Goal: Task Accomplishment & Management: Use online tool/utility

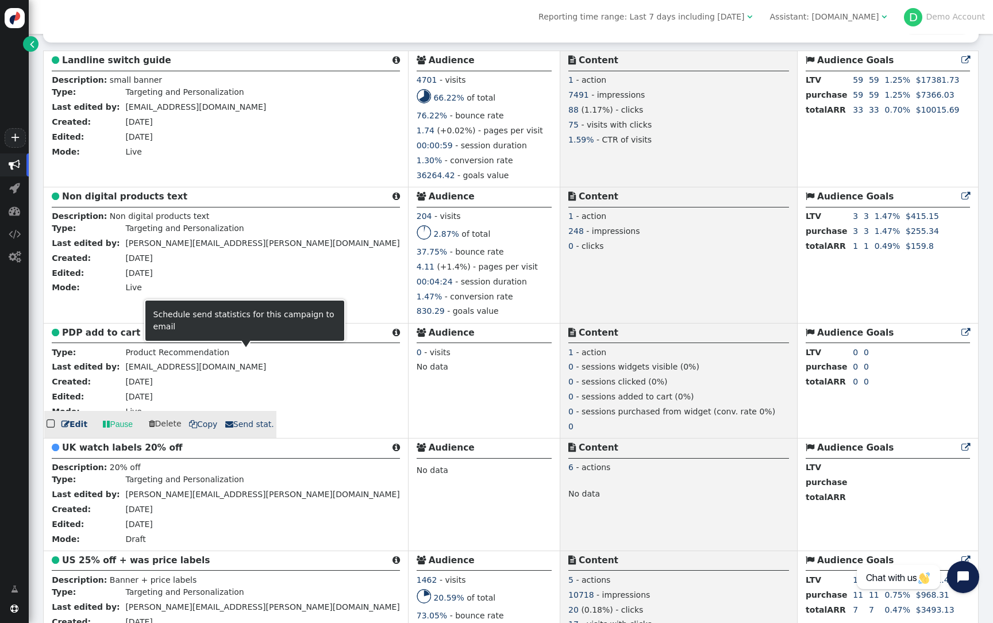
scroll to position [352, 0]
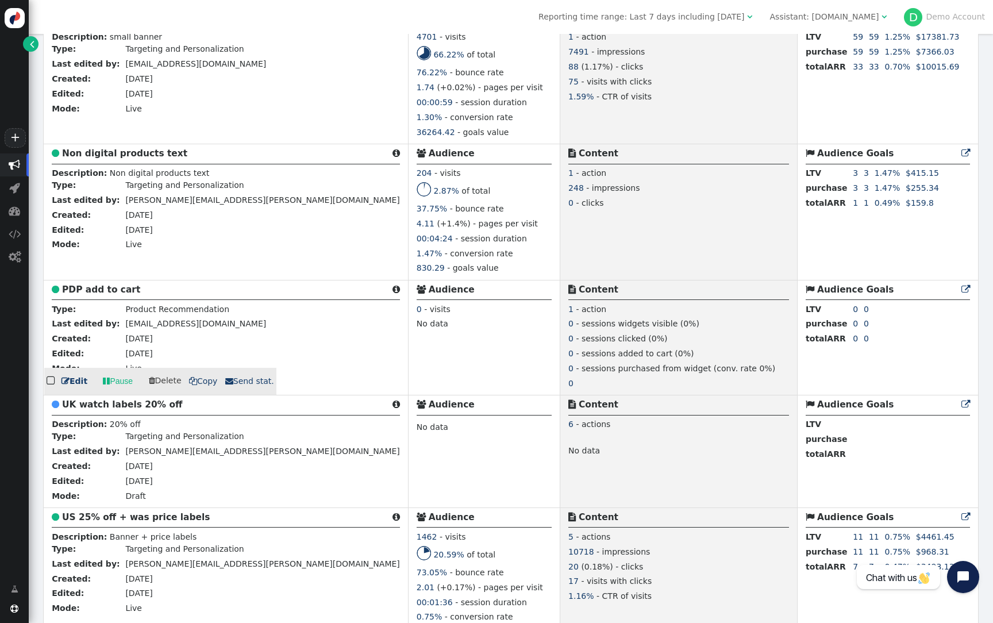
click at [82, 290] on b "PDP add to cart" at bounding box center [101, 289] width 78 height 10
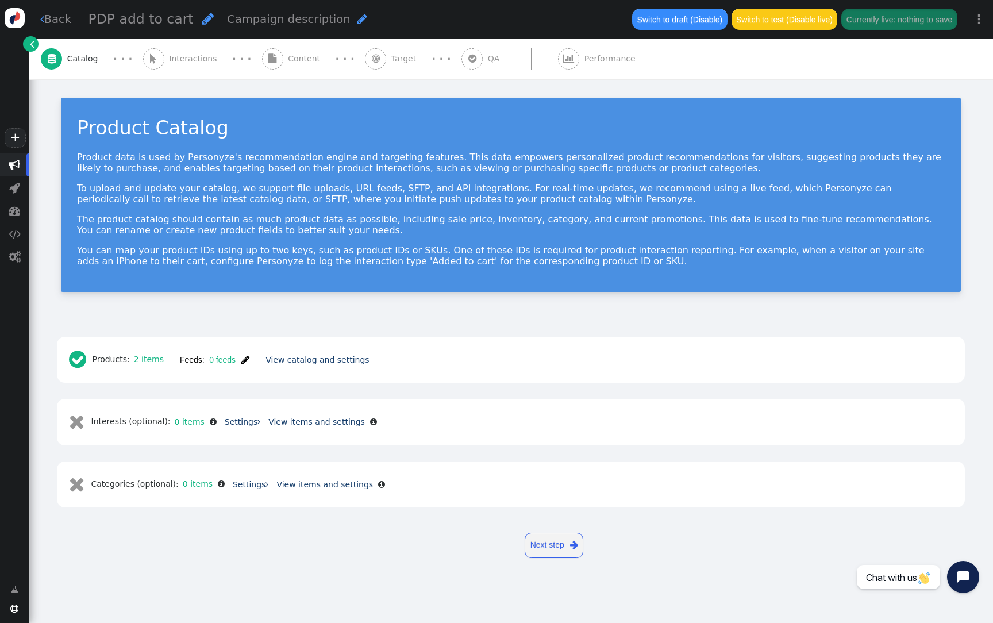
click at [154, 359] on link "2 items" at bounding box center [147, 359] width 34 height 9
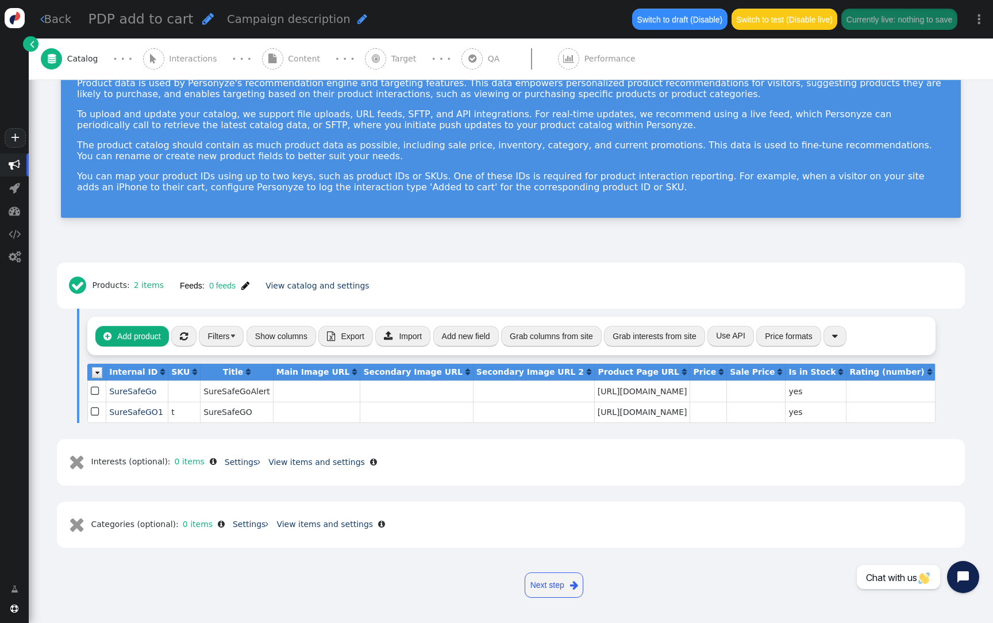
scroll to position [90, 0]
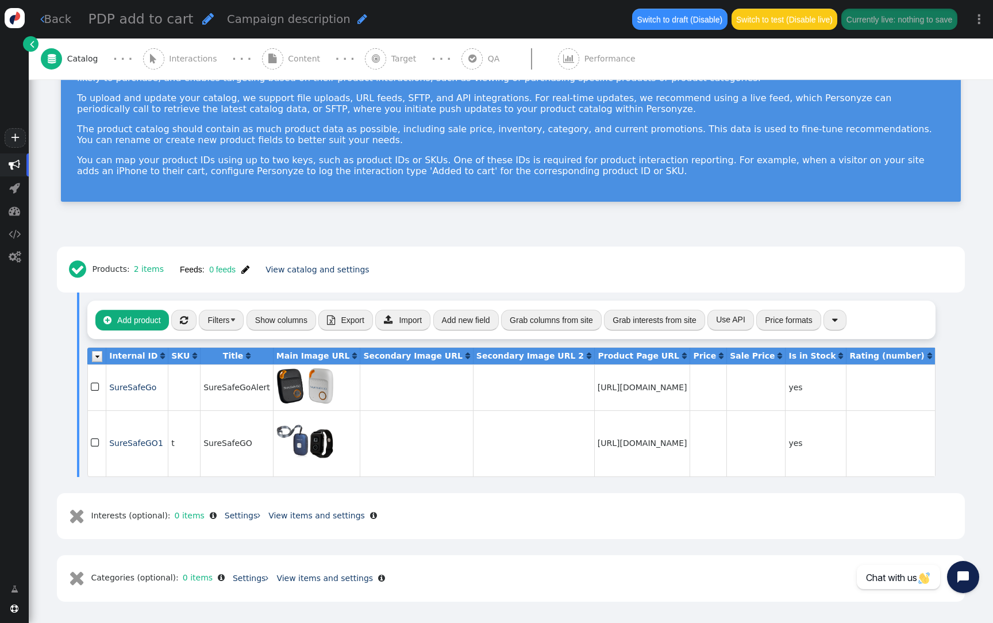
click at [152, 321] on button " Add product" at bounding box center [132, 320] width 74 height 21
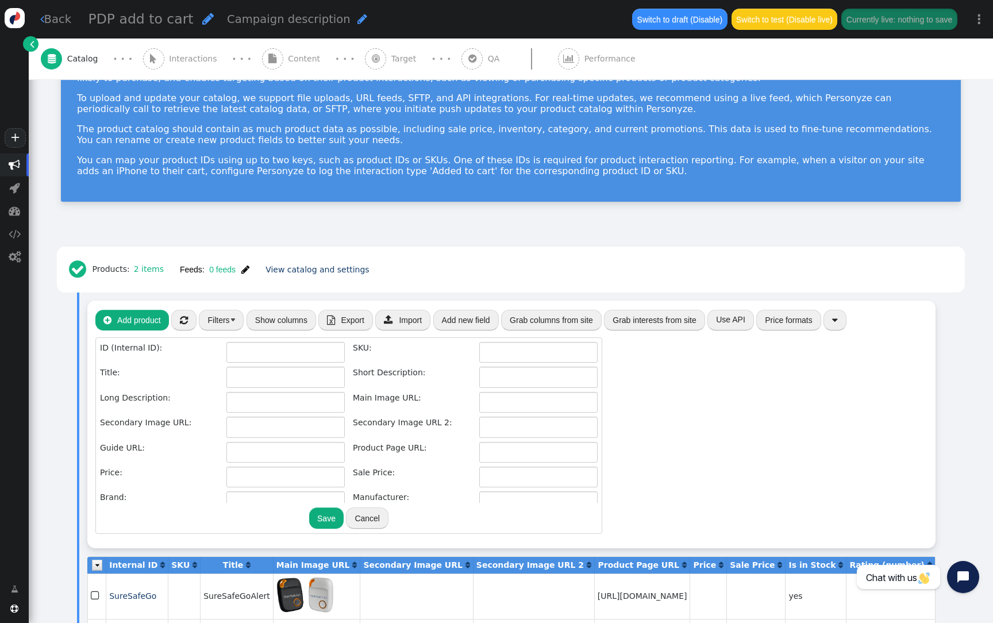
click at [278, 350] on input "text" at bounding box center [285, 352] width 118 height 21
paste input "SSGOUS-BELT-BLK"
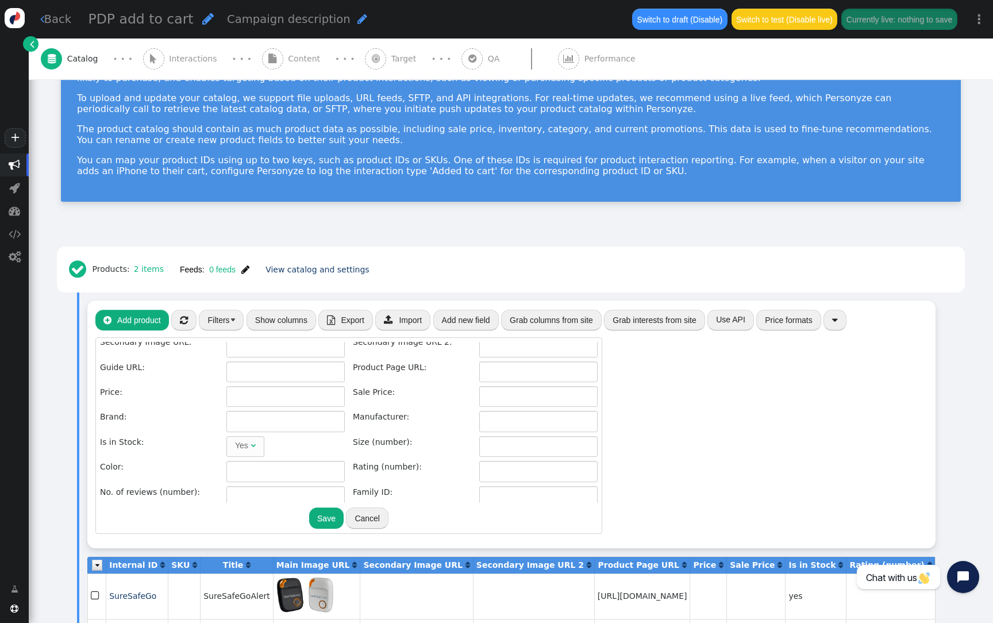
scroll to position [0, 0]
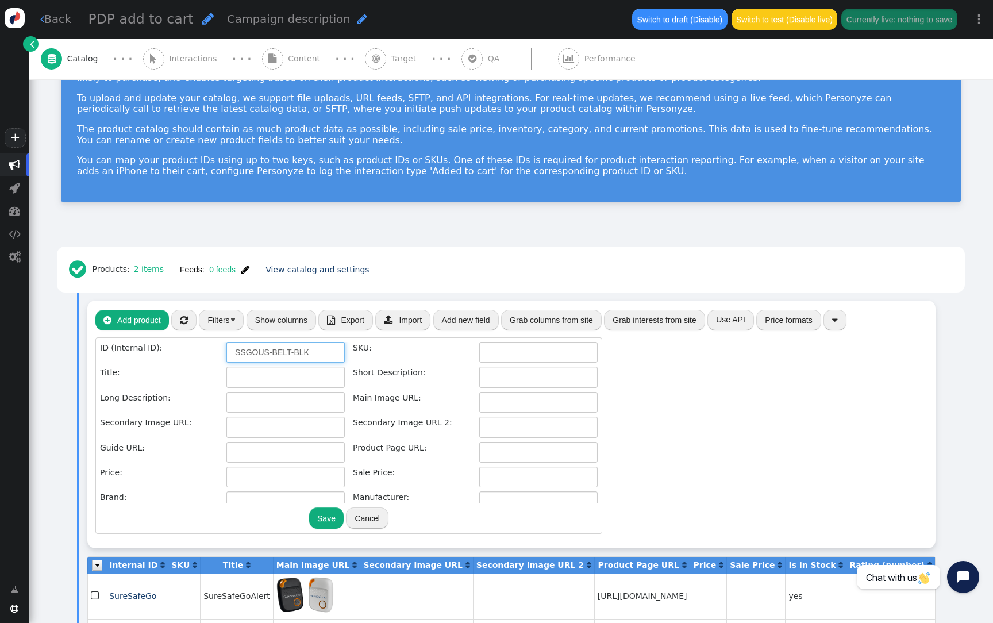
type input "SSGOUS-BELT-BLK"
click at [503, 355] on input "text" at bounding box center [538, 352] width 118 height 21
paste input "SSGOUS-BELT-BLK"
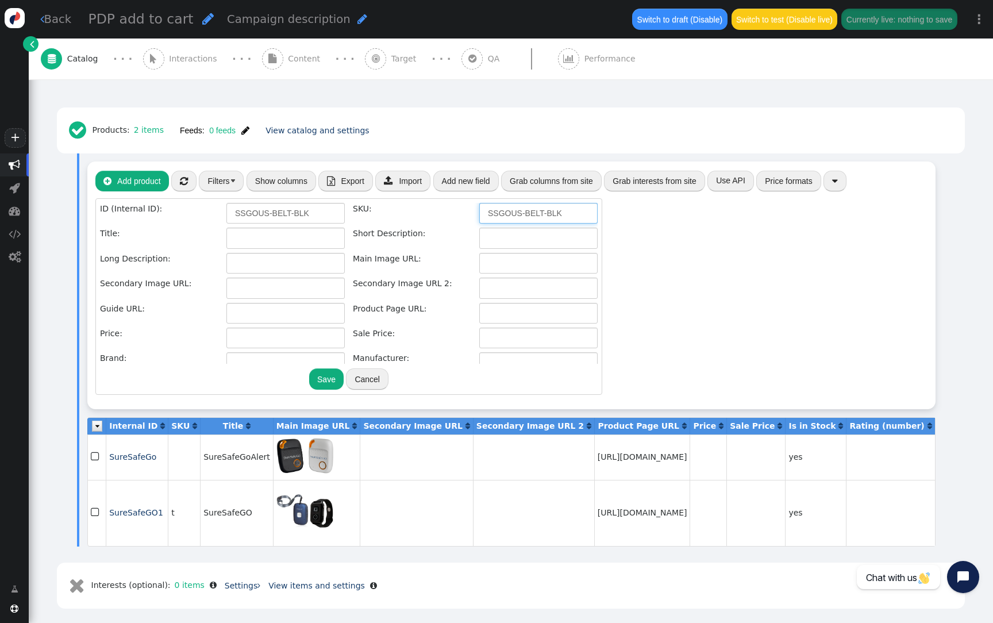
scroll to position [264, 0]
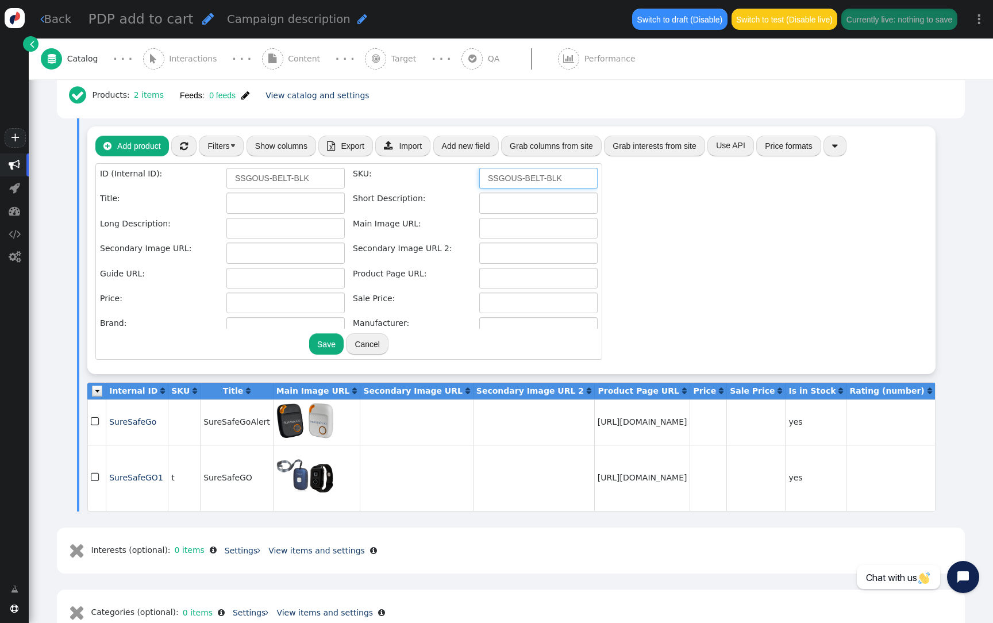
type input "SSGOUS-BELT-BLK"
click at [235, 432] on td "SureSafeGoAlert" at bounding box center [236, 421] width 73 height 45
copy td "SureSafeGoAlert"
click at [257, 199] on input "text" at bounding box center [285, 203] width 118 height 21
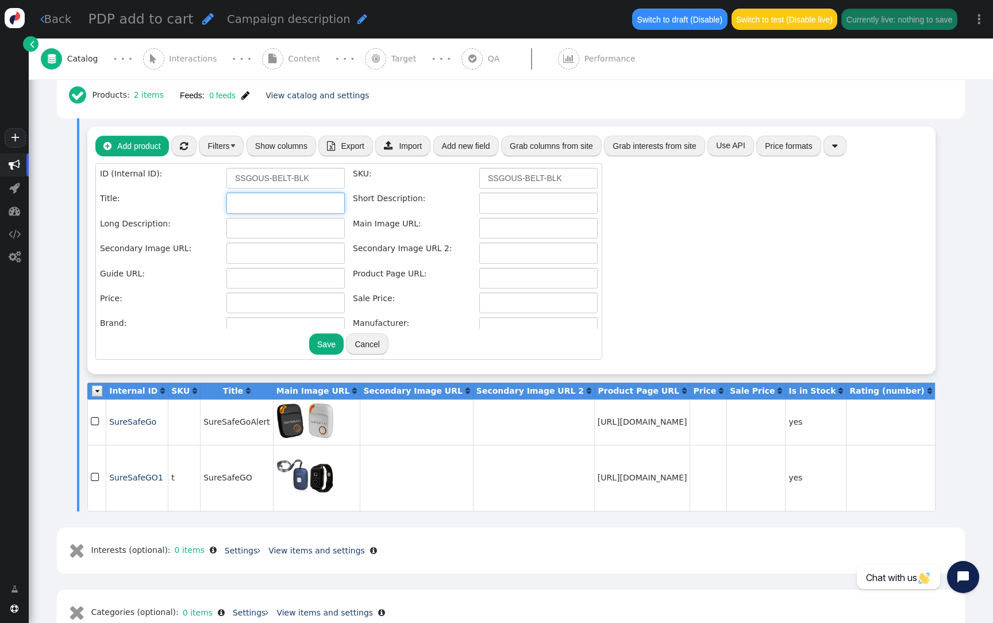
paste input "SureSafeGoAlert"
type input "SureSafeGoAlert"
drag, startPoint x: 751, startPoint y: 432, endPoint x: 530, endPoint y: 433, distance: 220.1
click at [530, 433] on tr " SureSafeGo  SureSafeGoAlert [URL][DOMAIN_NAME] [URL][DOMAIN_NAME] yes 0 0 0 …" at bounding box center [511, 421] width 848 height 45
copy tr "[URL][DOMAIN_NAME]"
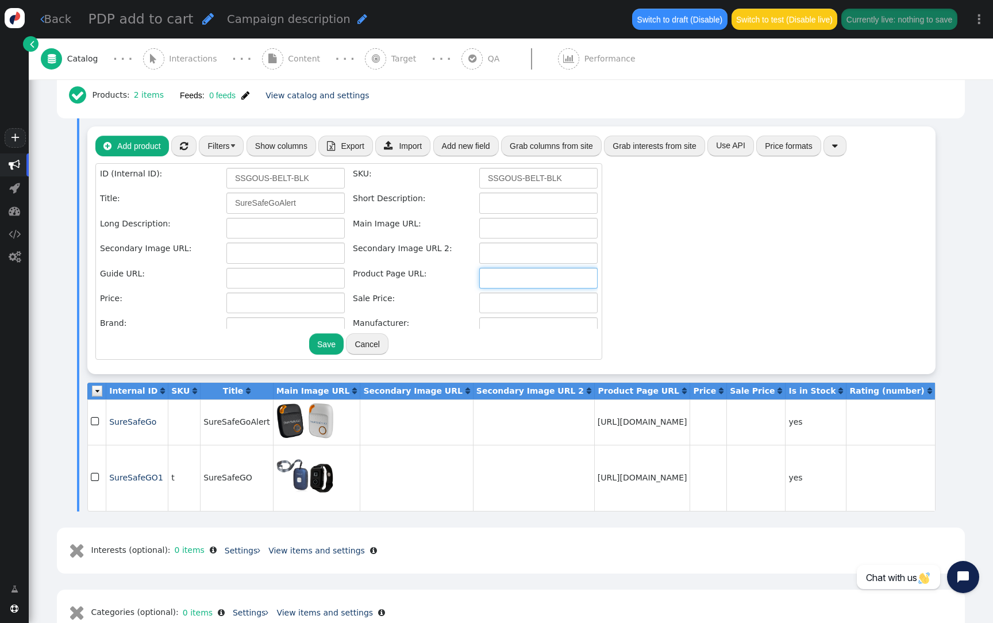
click at [508, 282] on input "text" at bounding box center [538, 278] width 118 height 21
paste input "[URL][DOMAIN_NAME]"
type input "[URL][DOMAIN_NAME]"
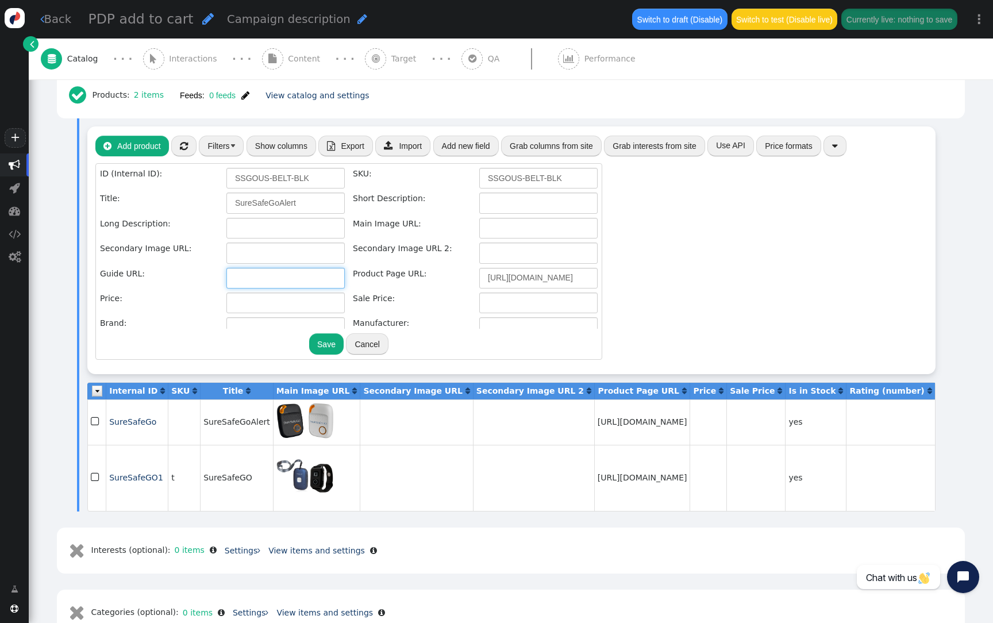
click at [272, 275] on input "text" at bounding box center [285, 278] width 118 height 21
paste input "[URL][DOMAIN_NAME]"
type input "[URL][DOMAIN_NAME]"
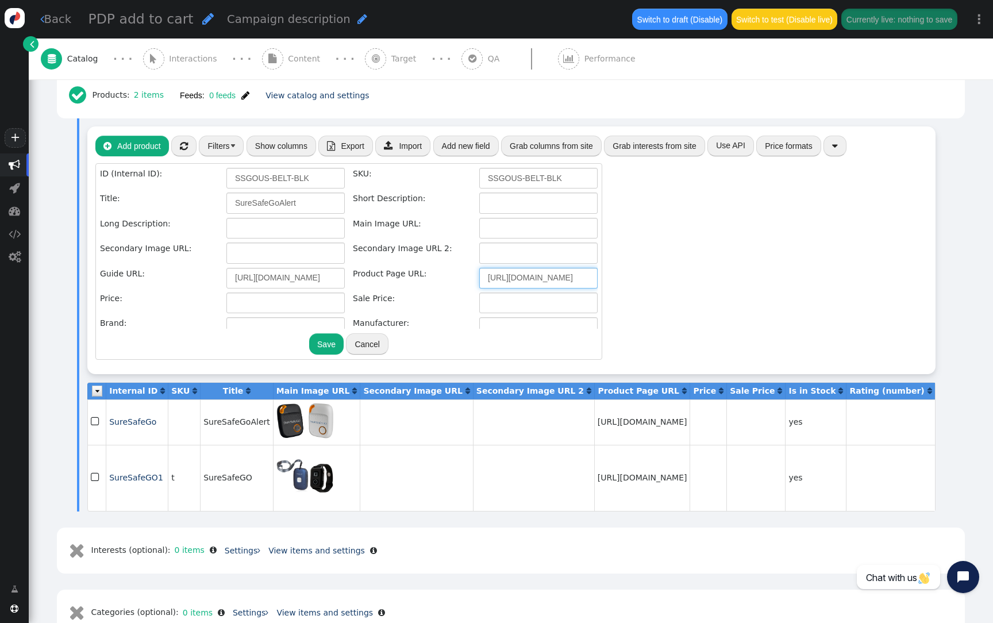
drag, startPoint x: 507, startPoint y: 278, endPoint x: 438, endPoint y: 278, distance: 69.0
click at [438, 278] on div "ID (Internal ID): SSGOUS-BELT-BLK SKU: SSGOUS-BELT-BLK Title: SureSafeGoAlert S…" at bounding box center [349, 490] width 498 height 644
type input "[URL][DOMAIN_NAME]"
click at [324, 180] on input "SSGOUS-BELT-BLK" at bounding box center [285, 178] width 118 height 21
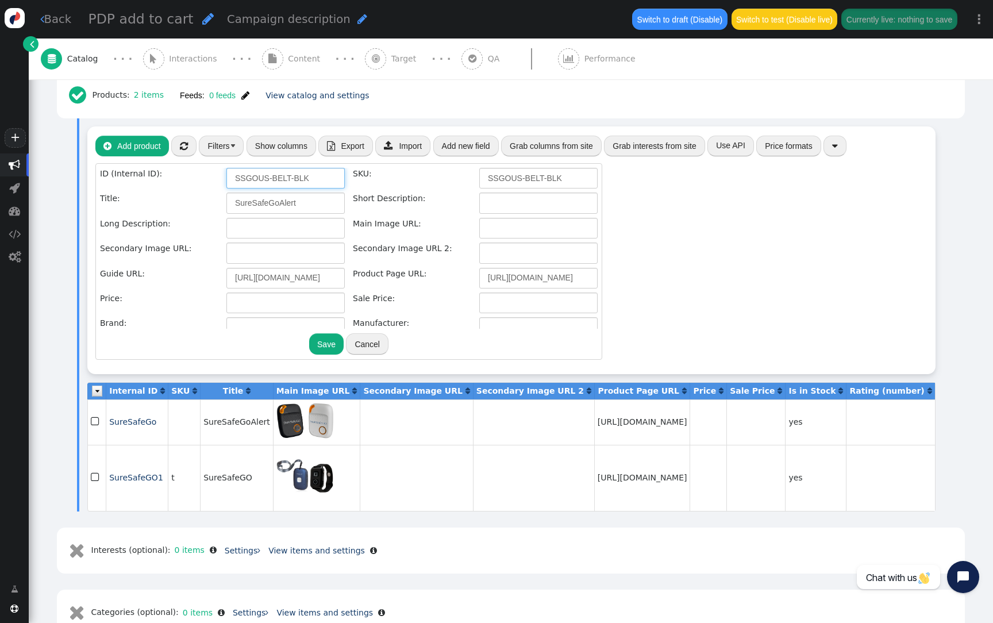
click at [324, 180] on input "SSGOUS-BELT-BLK" at bounding box center [285, 178] width 118 height 21
click at [291, 59] on span "Content" at bounding box center [306, 59] width 37 height 12
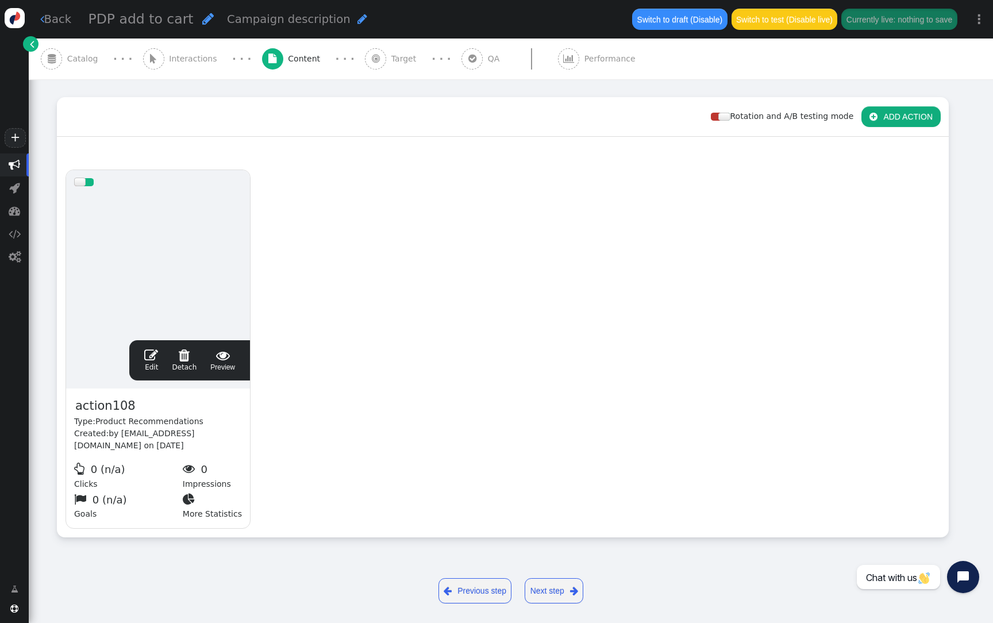
scroll to position [78, 0]
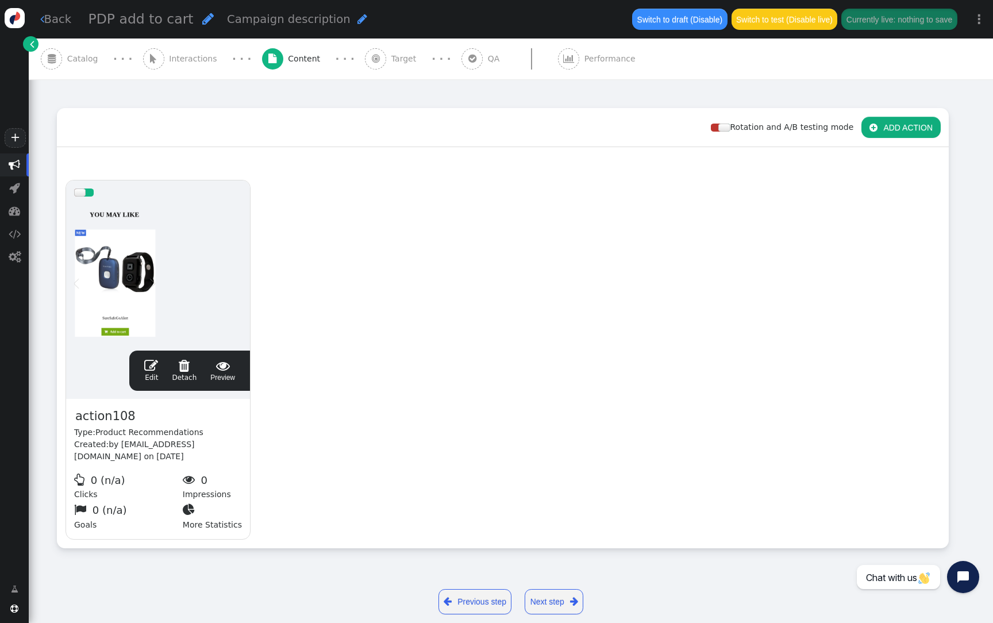
click at [214, 295] on div at bounding box center [158, 274] width 168 height 138
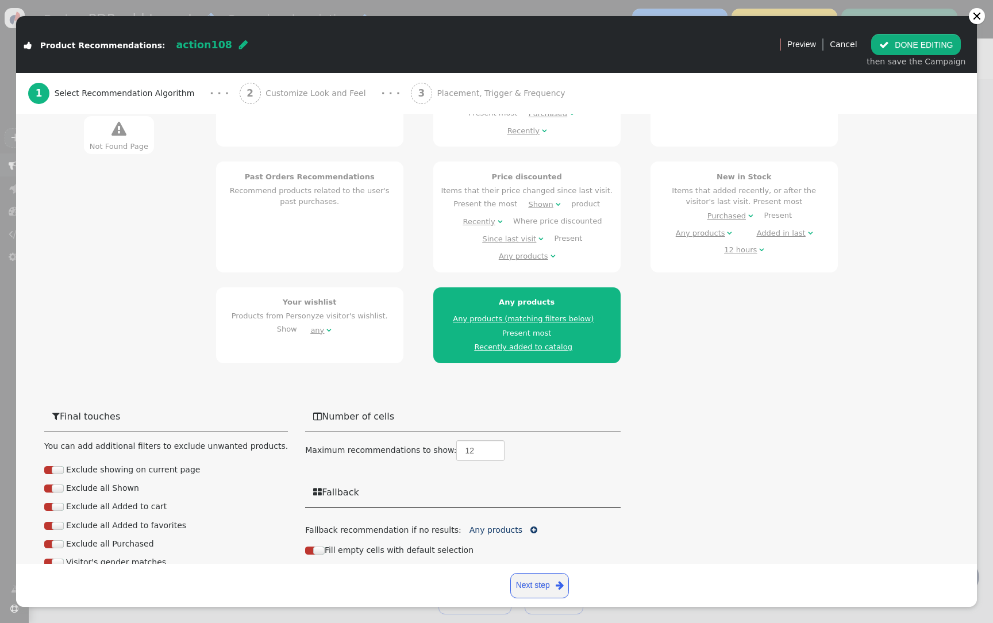
scroll to position [576, 0]
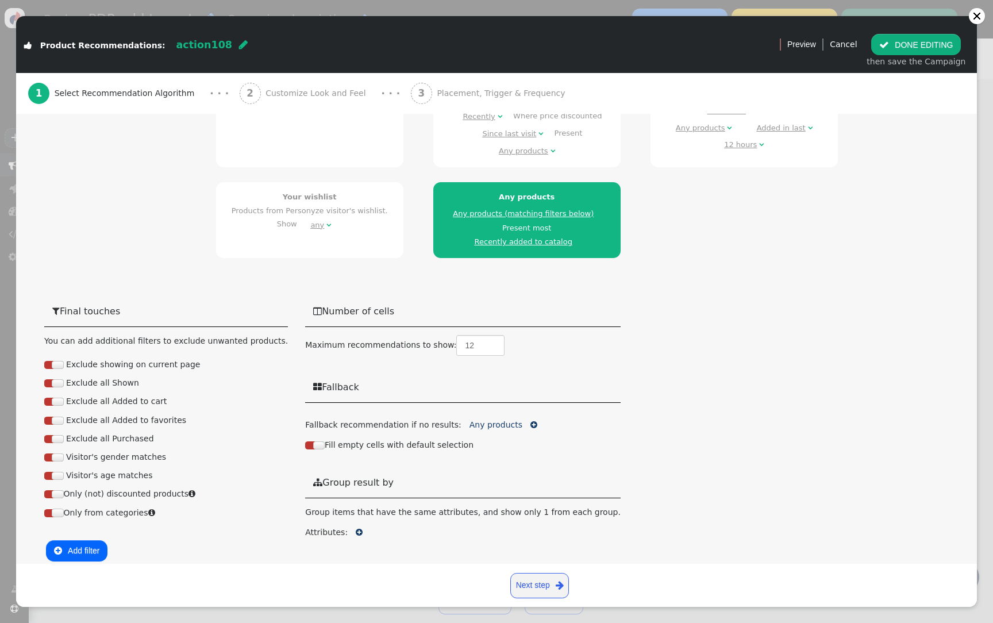
click at [89, 540] on button " Add filter" at bounding box center [76, 550] width 61 height 21
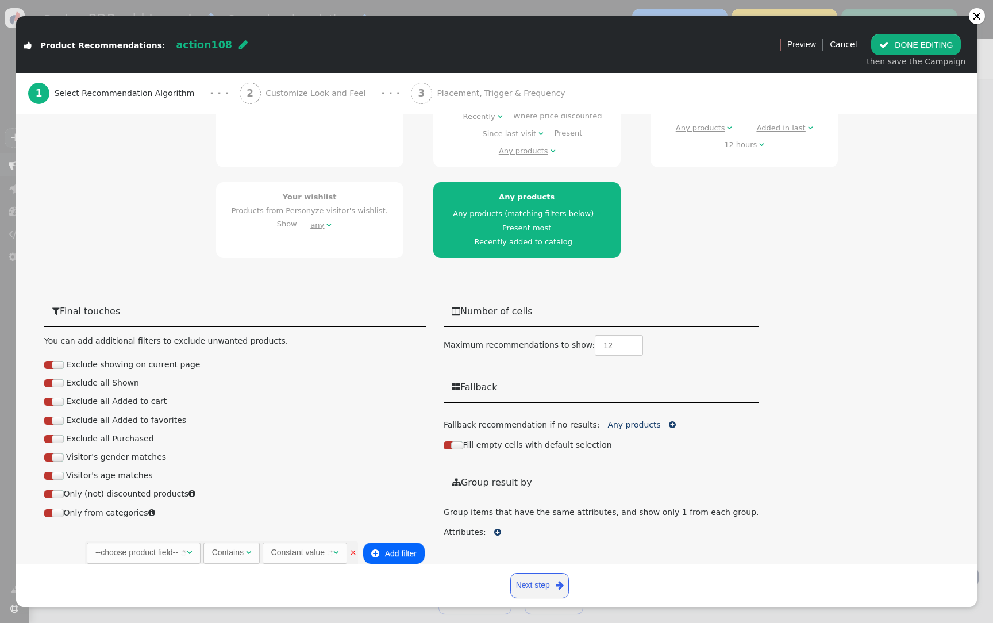
scroll to position [581, 0]
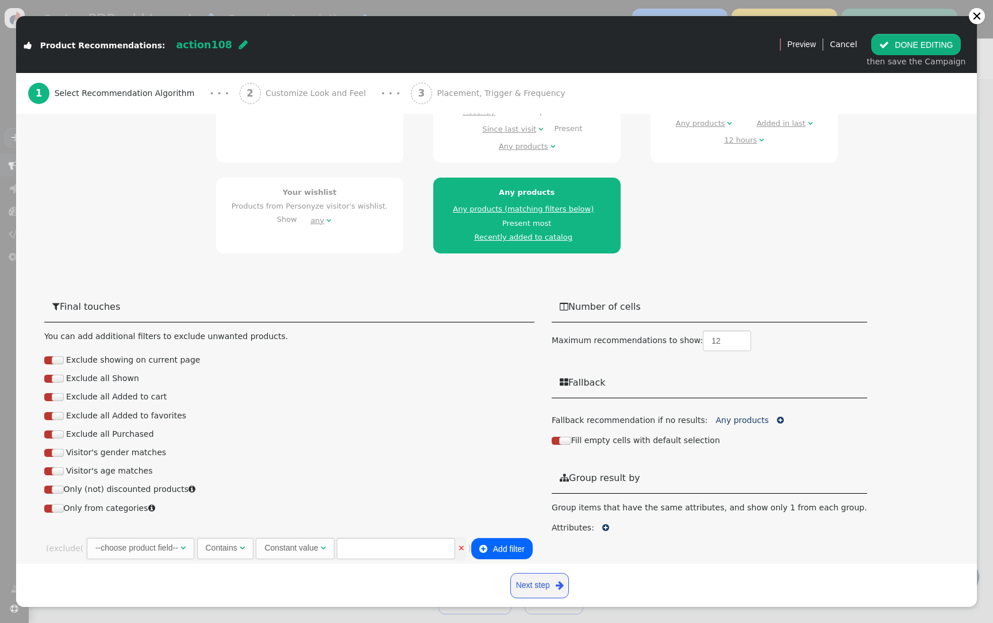
click at [151, 542] on div "--choose product field--" at bounding box center [136, 548] width 83 height 12
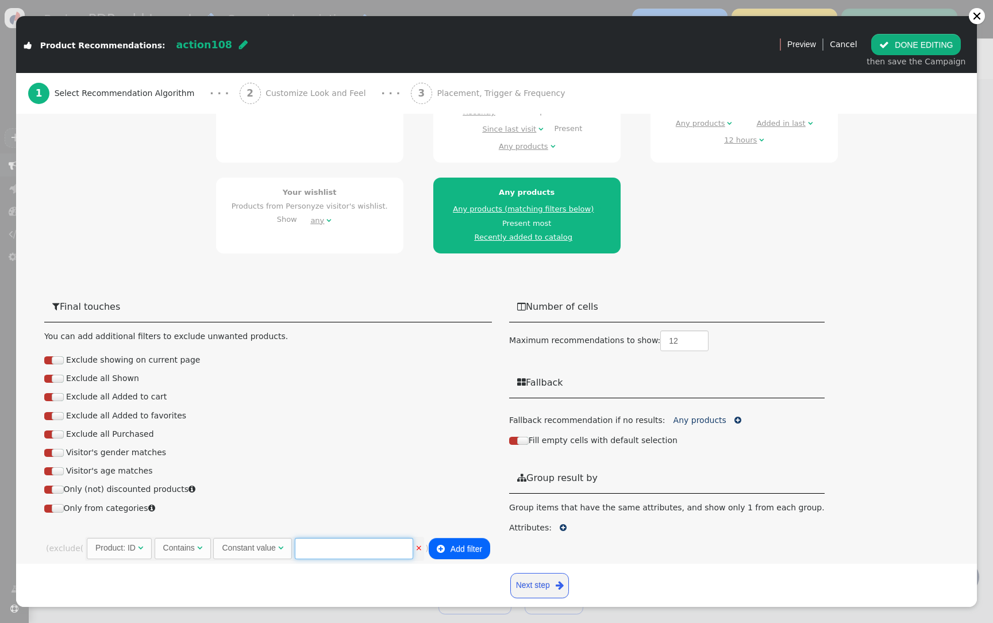
click at [310, 538] on input "text" at bounding box center [354, 548] width 118 height 21
paste input "SSGOUS-BELT-BLK"
type input "SSGOUS-BELT-BLK"
click at [709, 416] on link "Any products" at bounding box center [700, 420] width 53 height 9
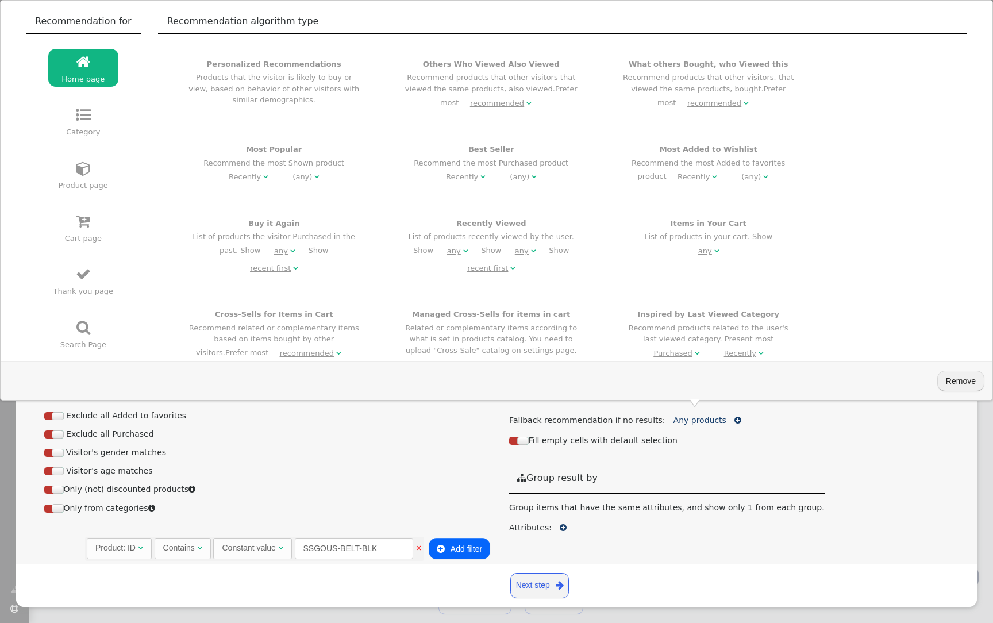
click at [963, 374] on button "Remove" at bounding box center [960, 381] width 47 height 21
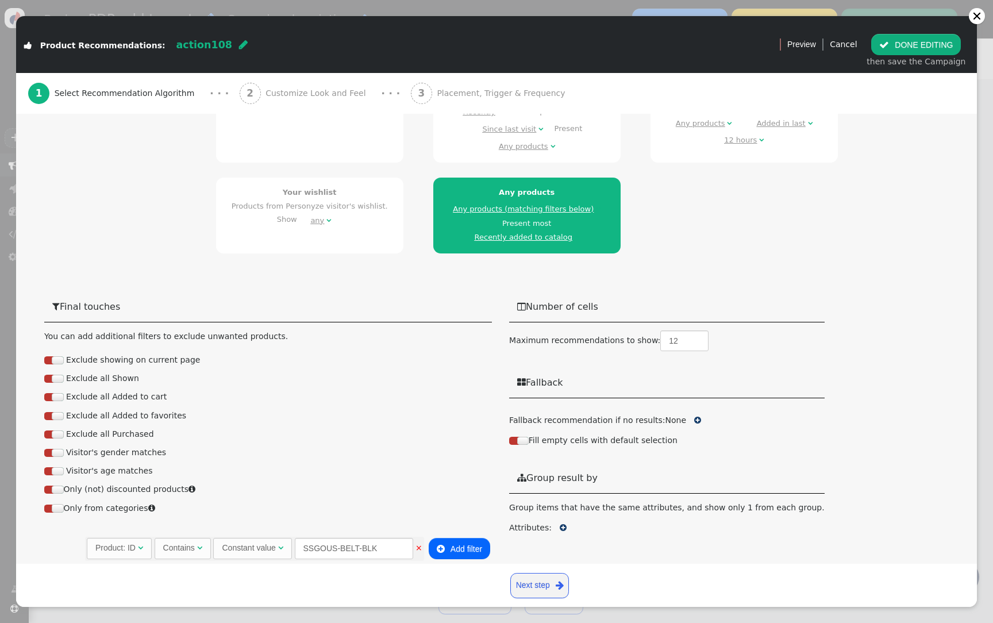
click at [925, 27] on div " DONE EDITING then save the Campaign" at bounding box center [915, 51] width 111 height 48
click at [925, 36] on button " DONE EDITING" at bounding box center [916, 44] width 90 height 21
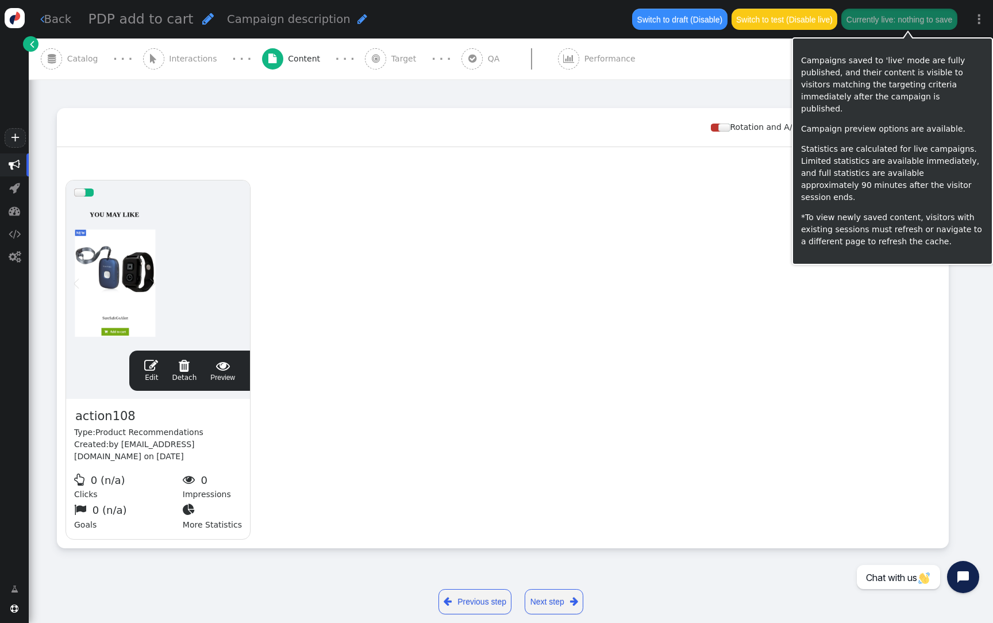
click at [937, 23] on button "Currently live: nothing to save" at bounding box center [899, 19] width 116 height 21
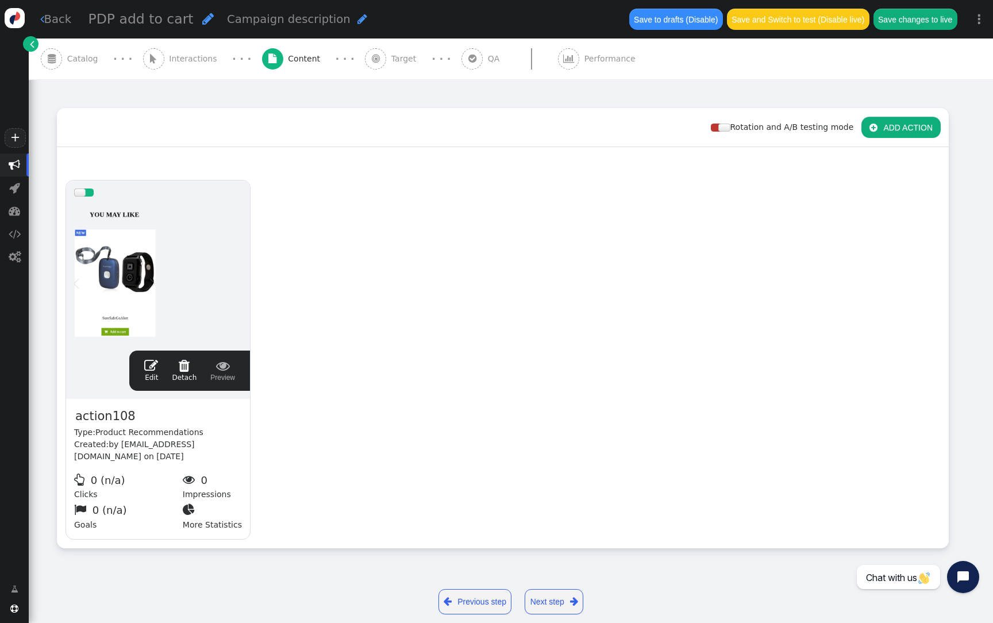
click at [370, 66] on div " Target" at bounding box center [393, 59] width 56 height 41
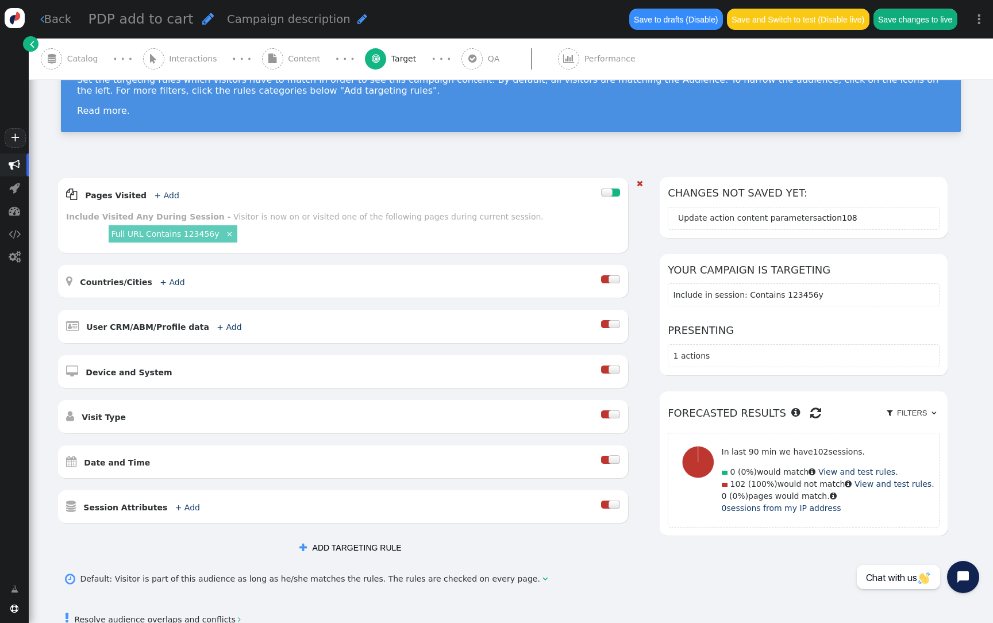
click at [191, 234] on link "Full URL Contains 123456y" at bounding box center [165, 233] width 108 height 9
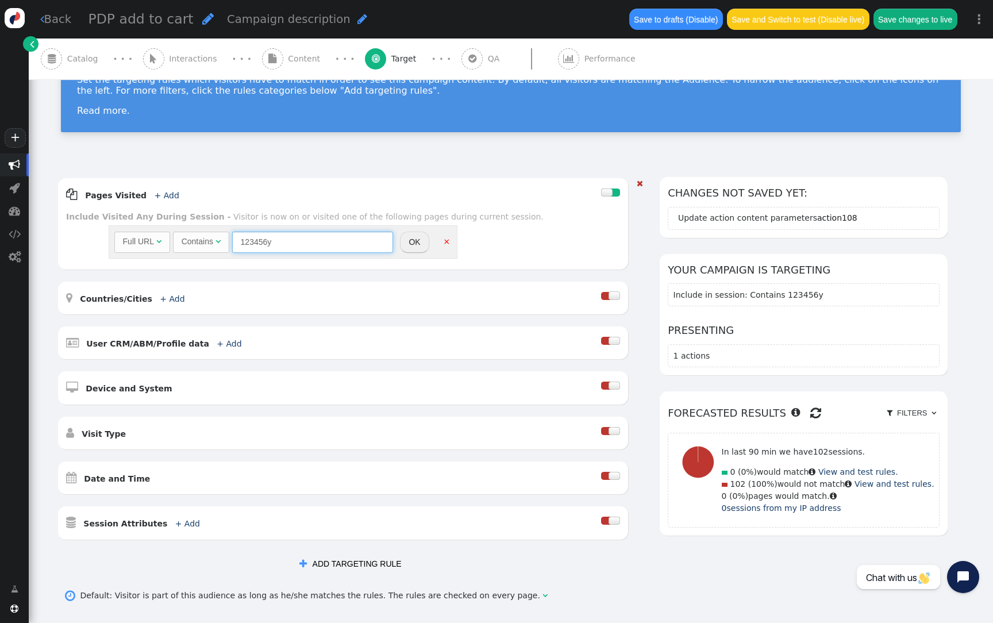
click at [305, 251] on input "123456y" at bounding box center [312, 242] width 161 height 21
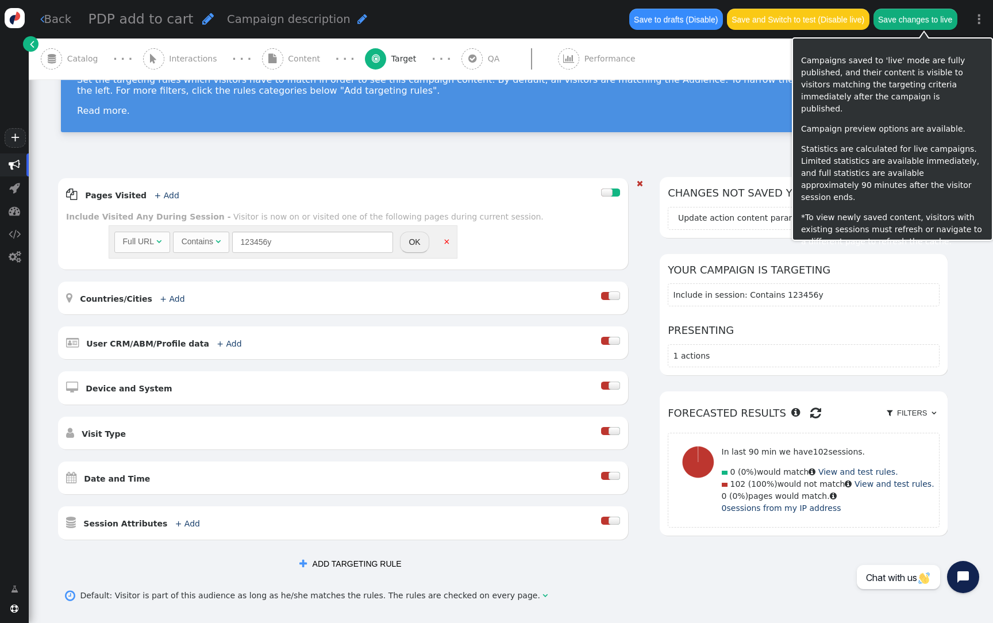
click at [924, 13] on button "Save changes to live" at bounding box center [916, 19] width 84 height 21
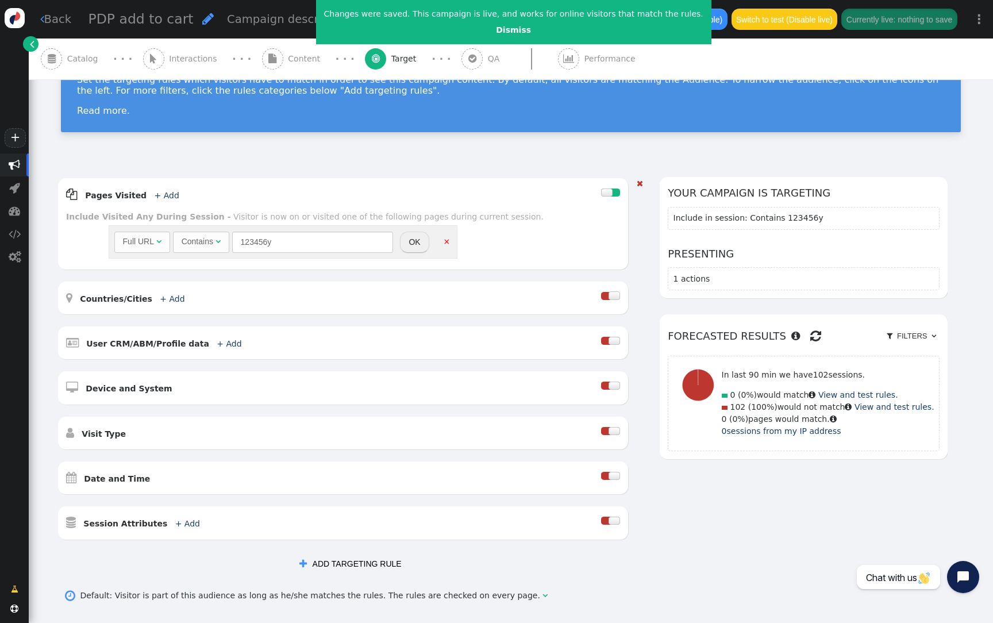
click at [272, 79] on div " Content" at bounding box center [293, 59] width 63 height 41
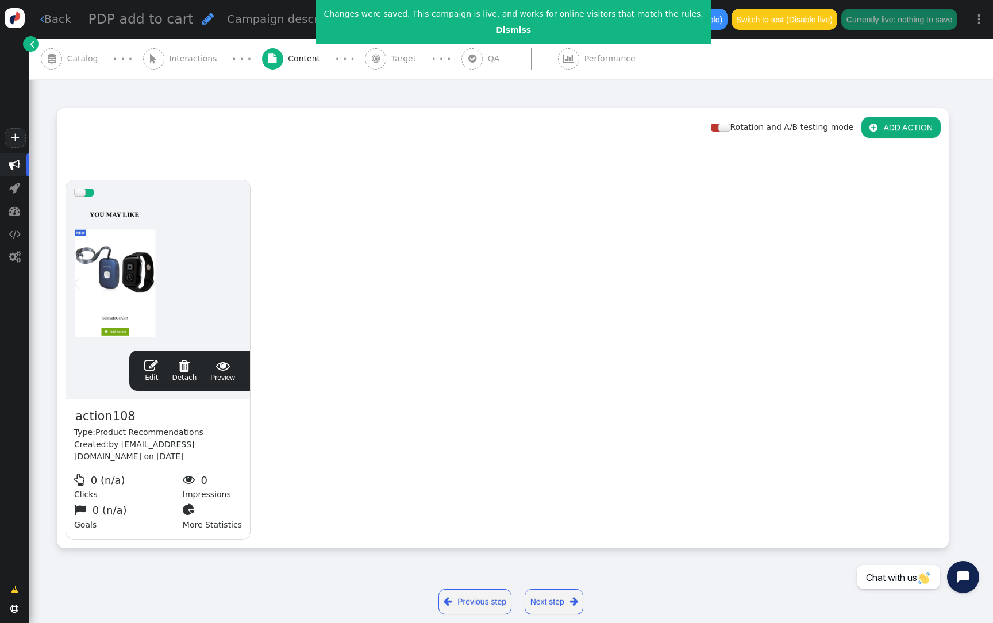
click at [190, 297] on div at bounding box center [158, 274] width 168 height 138
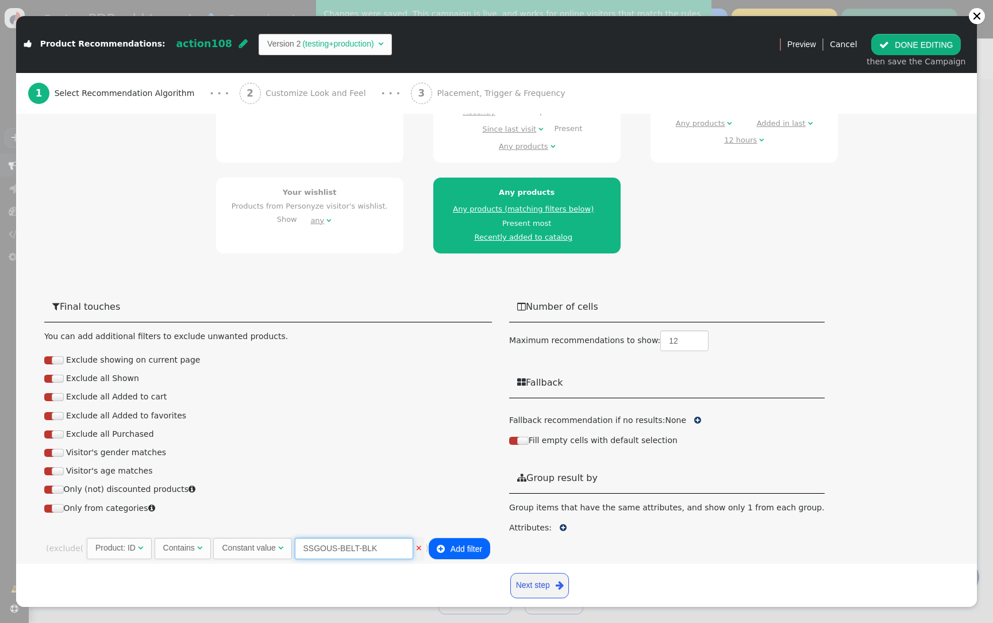
click at [386, 545] on input "SSGOUS-BELT-BLK" at bounding box center [354, 548] width 118 height 21
drag, startPoint x: 310, startPoint y: 544, endPoint x: 285, endPoint y: 541, distance: 25.5
click at [284, 544] on span "Constant value  SSGOUS-BELT-BLK" at bounding box center [314, 548] width 202 height 9
click at [306, 97] on span "Customize Look and Feel" at bounding box center [318, 93] width 105 height 12
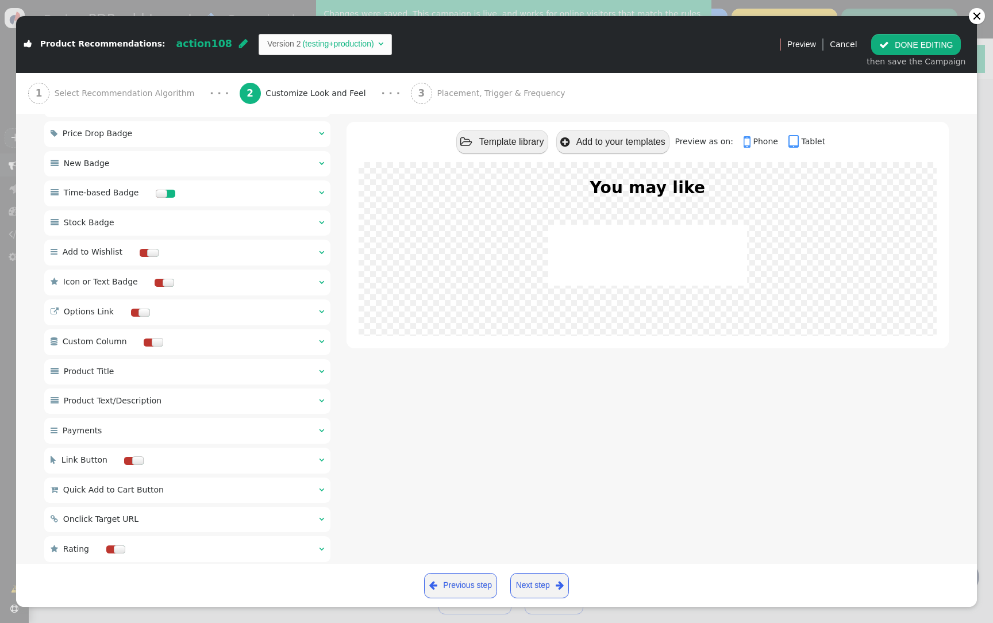
click at [154, 102] on div "1 Select Recommendation Algorithm" at bounding box center [113, 93] width 171 height 41
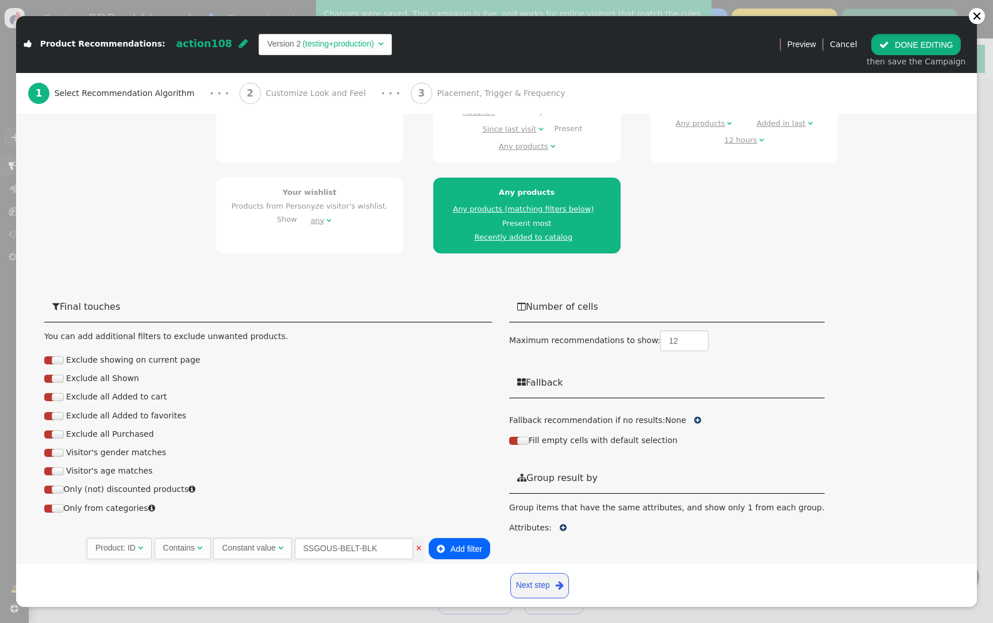
click at [919, 40] on button " DONE EDITING" at bounding box center [916, 44] width 90 height 21
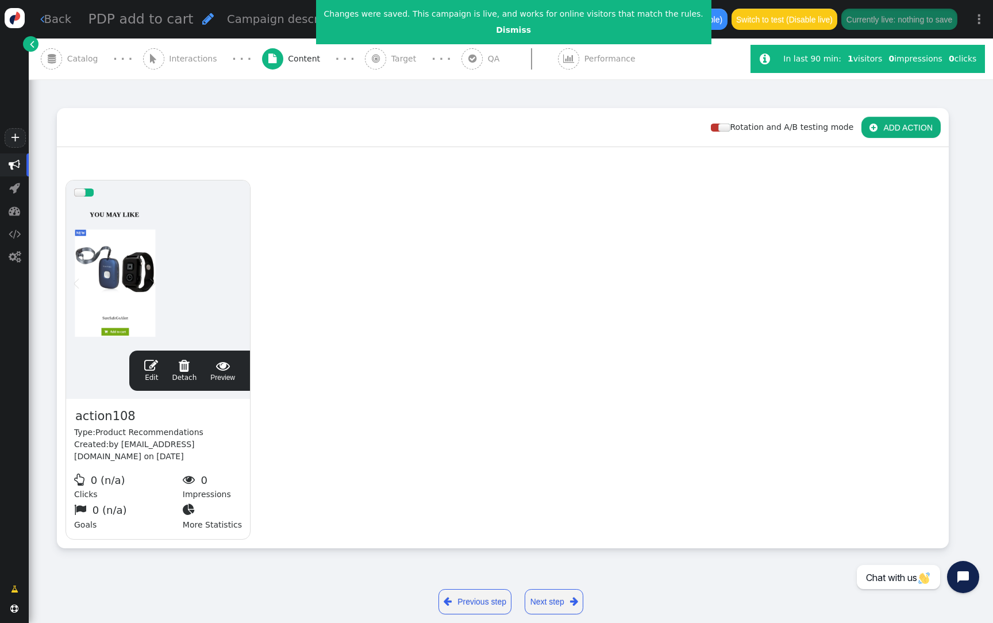
click at [76, 68] on div " Catalog" at bounding box center [72, 59] width 62 height 41
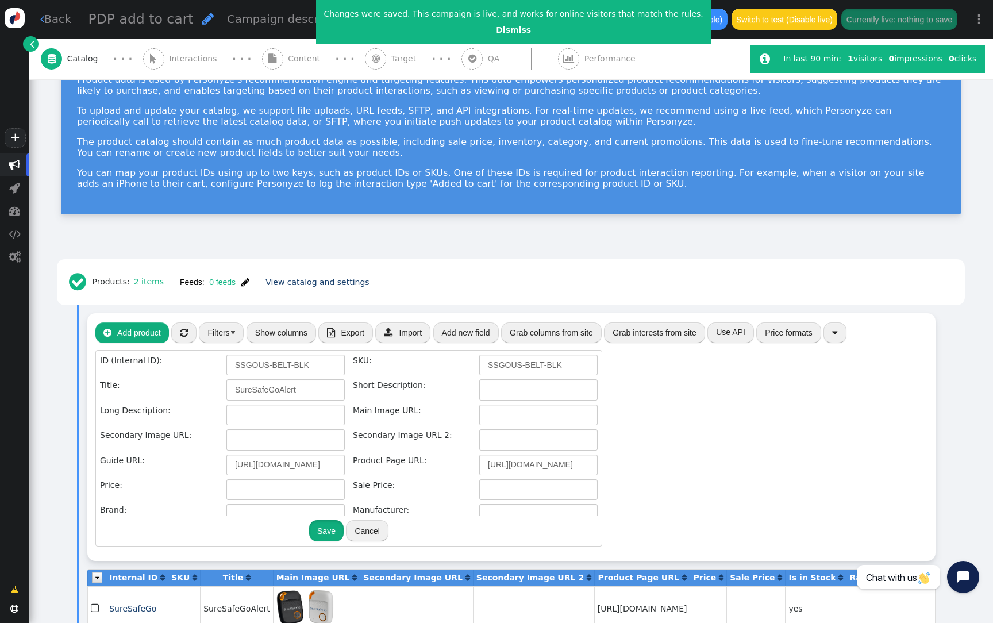
click at [321, 529] on button "Save" at bounding box center [326, 530] width 34 height 21
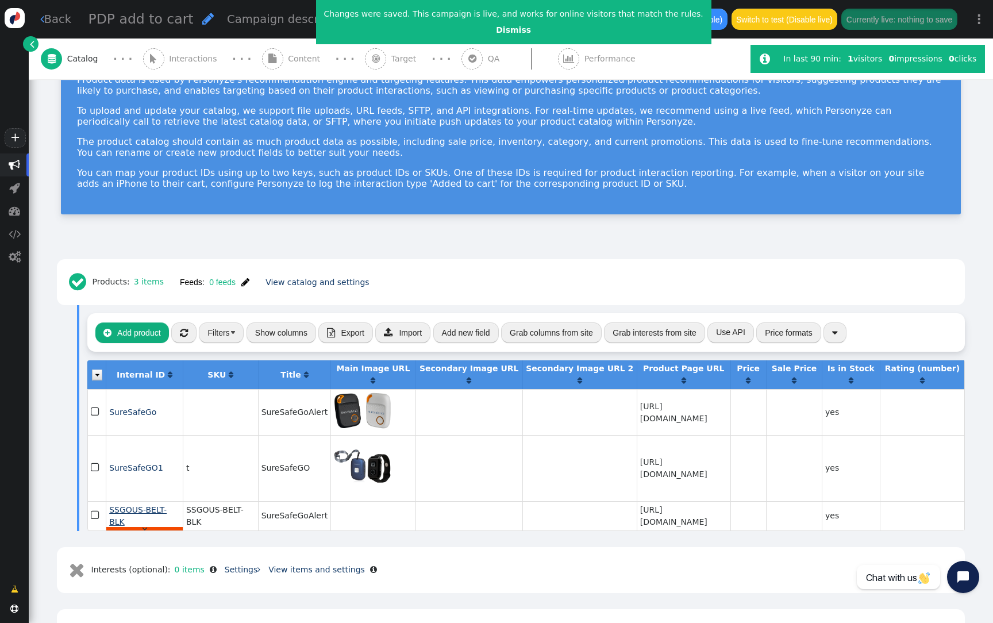
click at [144, 507] on span "SSGOUS-BELT-BLK" at bounding box center [137, 515] width 57 height 21
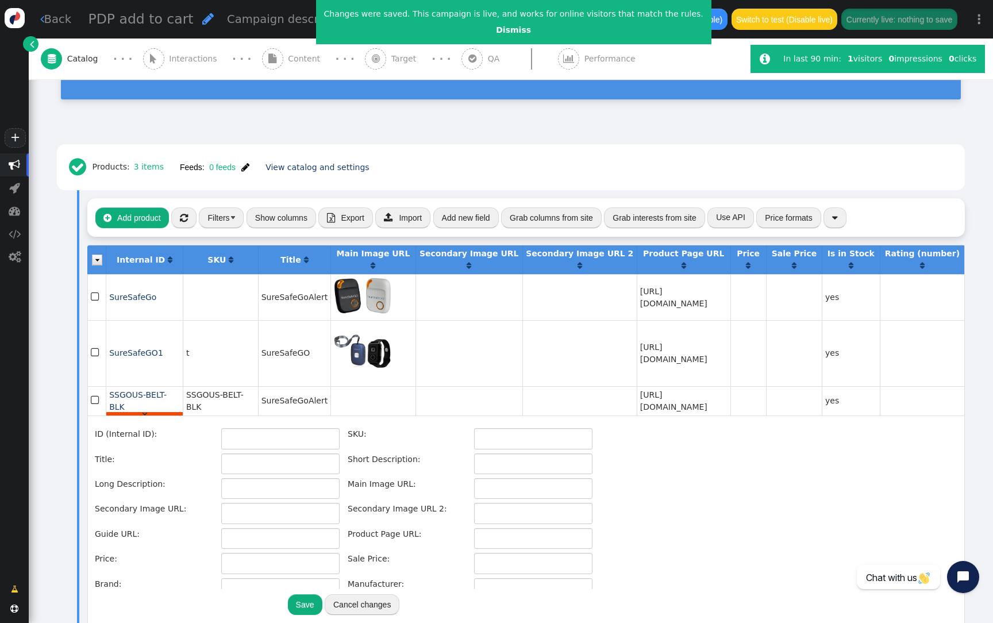
scroll to position [263, 0]
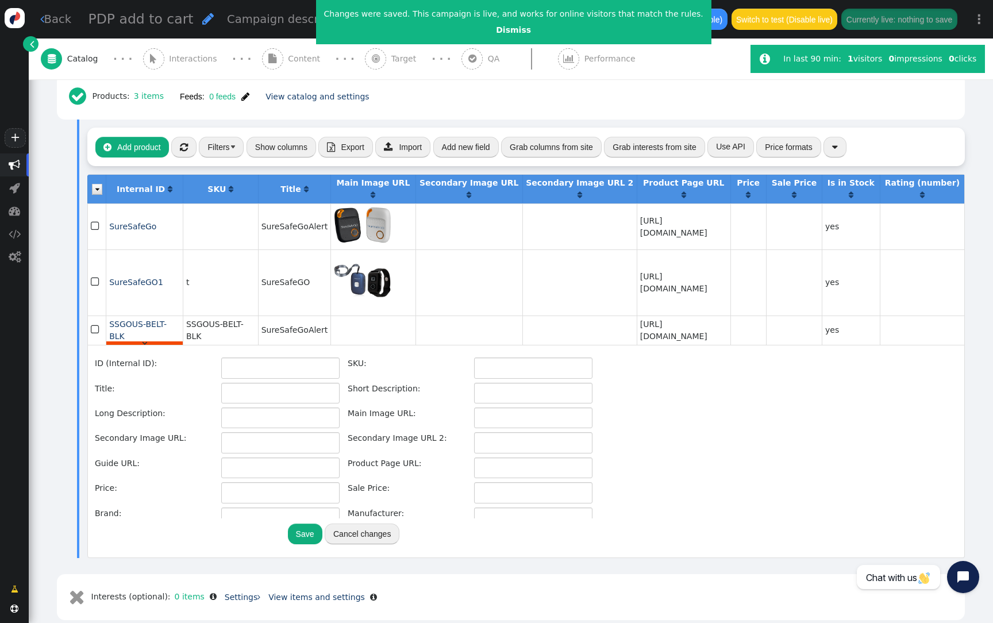
type input "SSGOUS-BELT-BLK"
type input "SureSafeGoAlert"
type input "[URL][DOMAIN_NAME]"
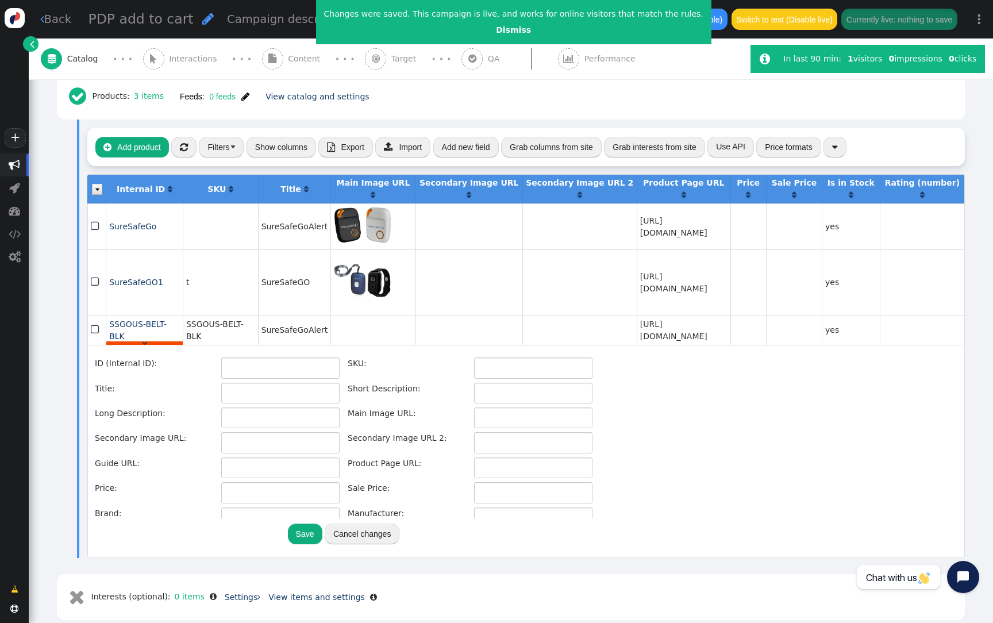
type input "0"
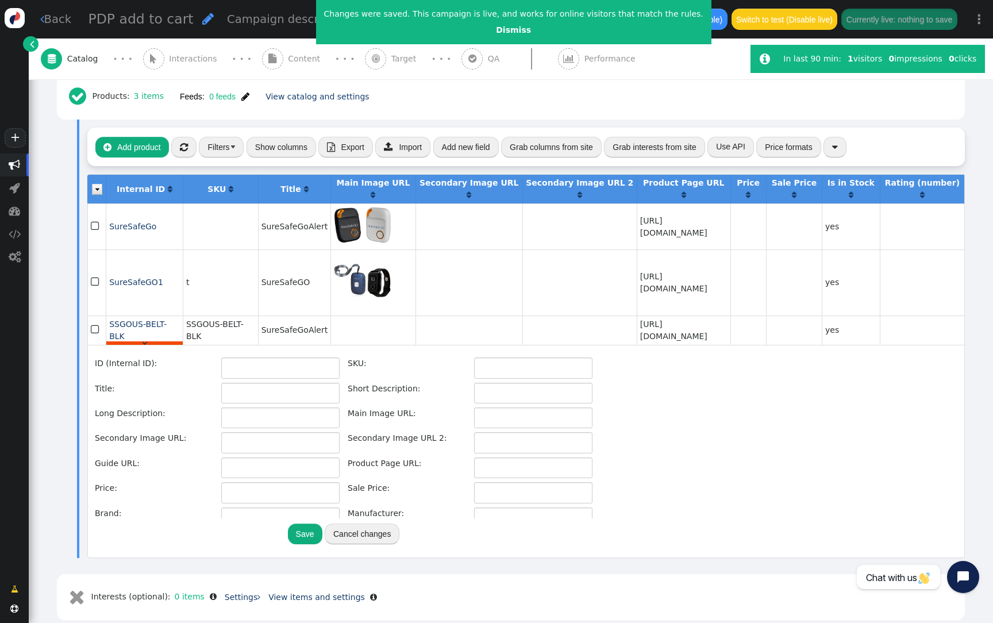
type input "0"
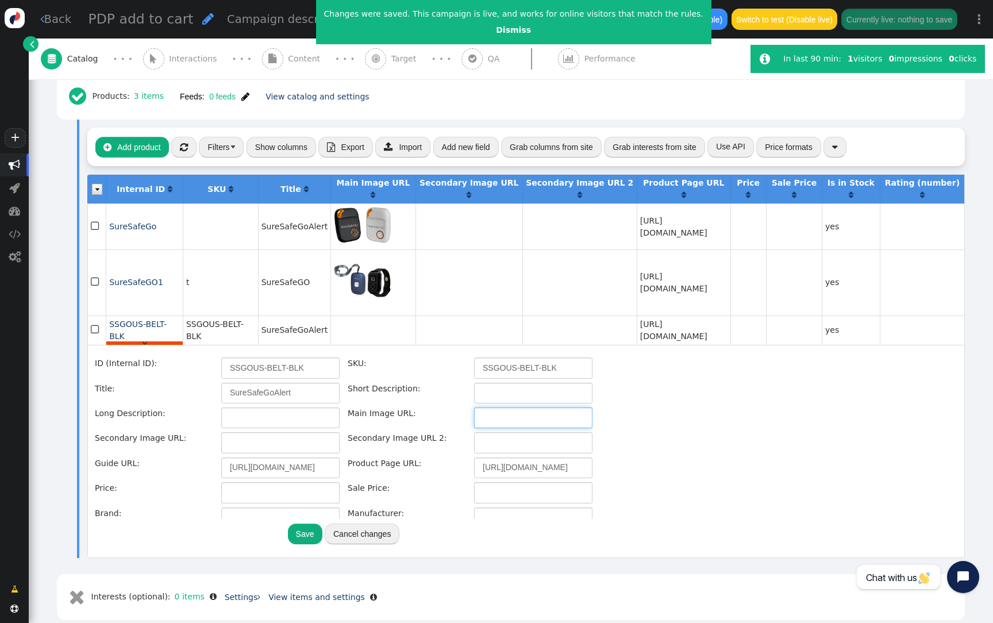
click at [544, 415] on input "text" at bounding box center [533, 417] width 118 height 21
paste input "[URL][DOMAIN_NAME]"
type input "[URL][DOMAIN_NAME]"
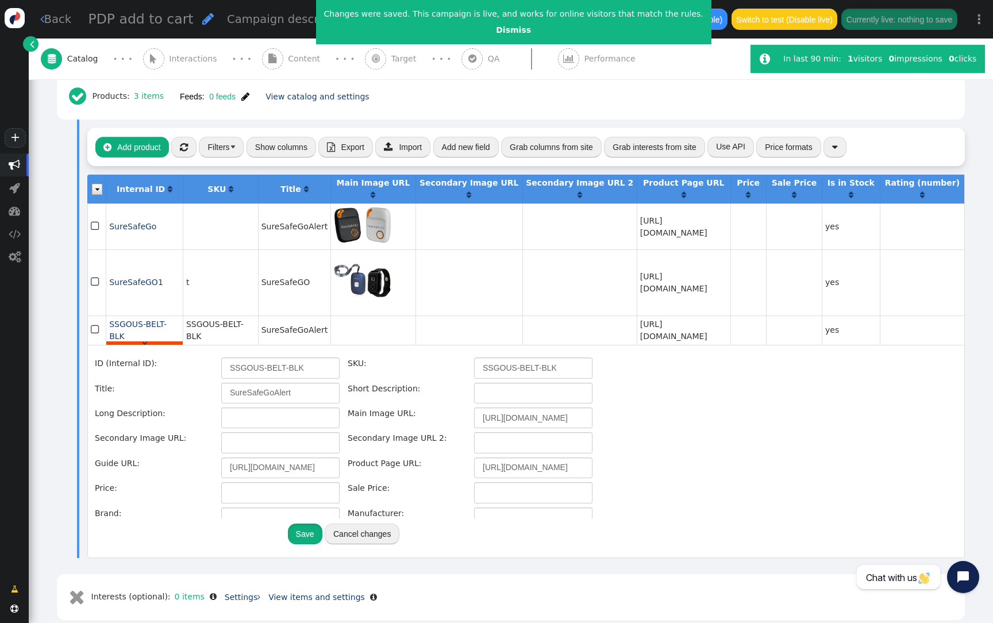
click at [310, 534] on button "Save" at bounding box center [305, 534] width 34 height 21
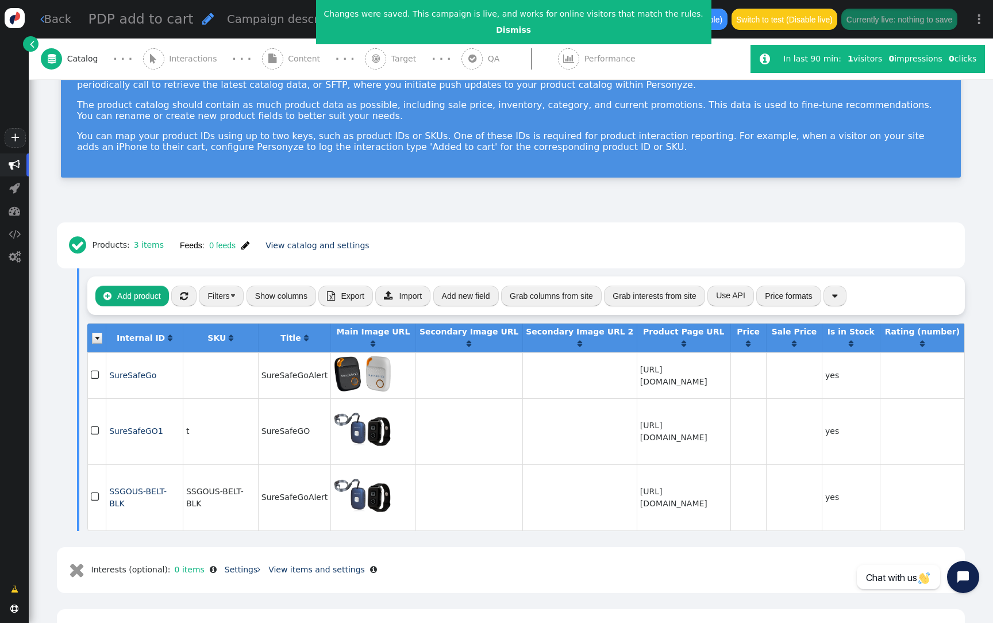
scroll to position [48, 0]
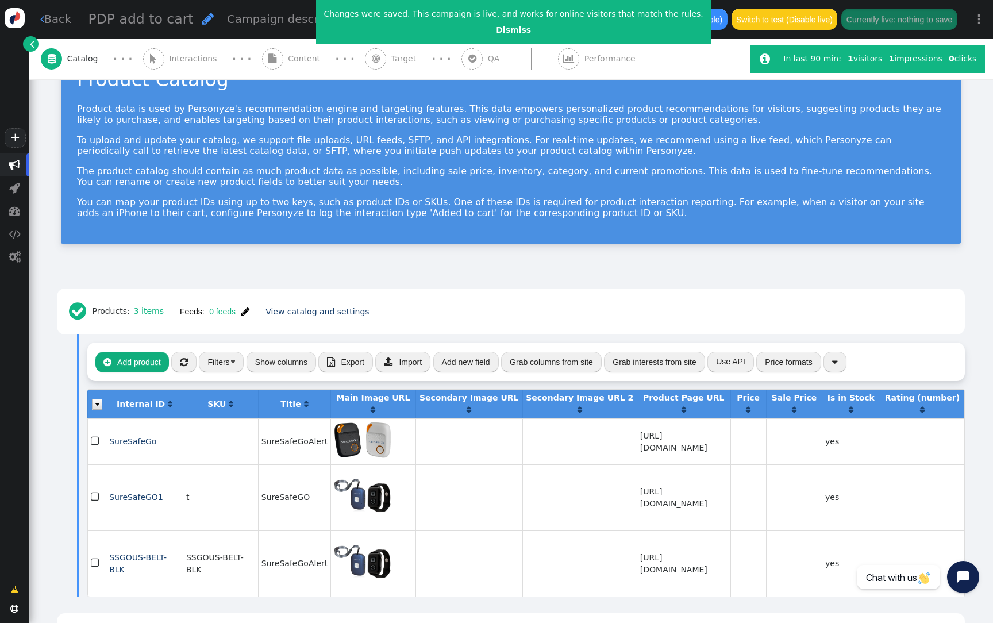
click at [279, 71] on div " Content" at bounding box center [293, 59] width 63 height 41
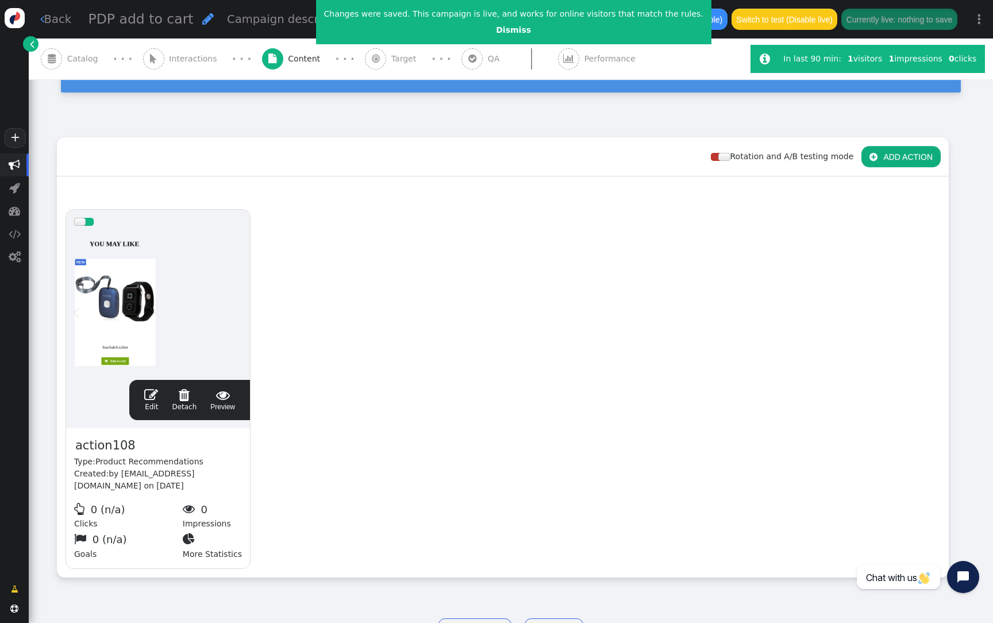
click at [166, 324] on div at bounding box center [158, 303] width 168 height 138
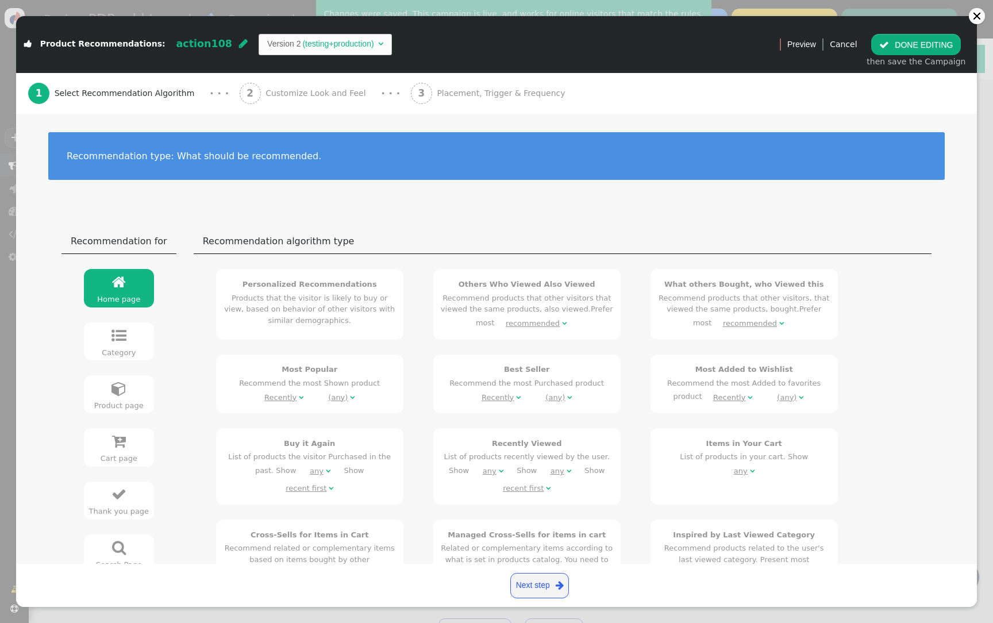
click at [283, 101] on div "2 Customize Look and Feel" at bounding box center [305, 93] width 131 height 41
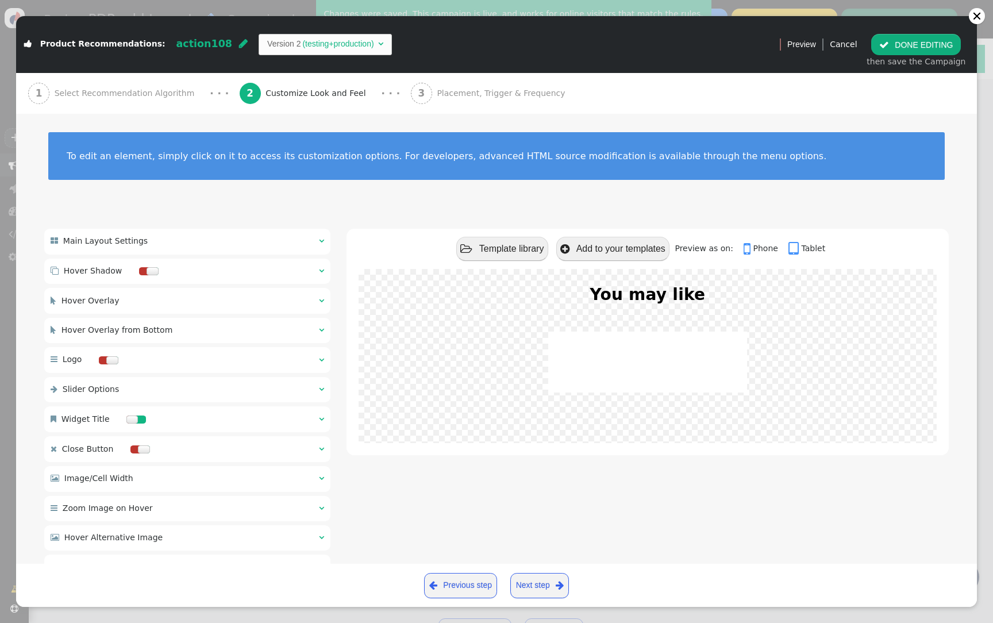
click at [161, 95] on span "Select Recommendation Algorithm" at bounding box center [127, 93] width 145 height 12
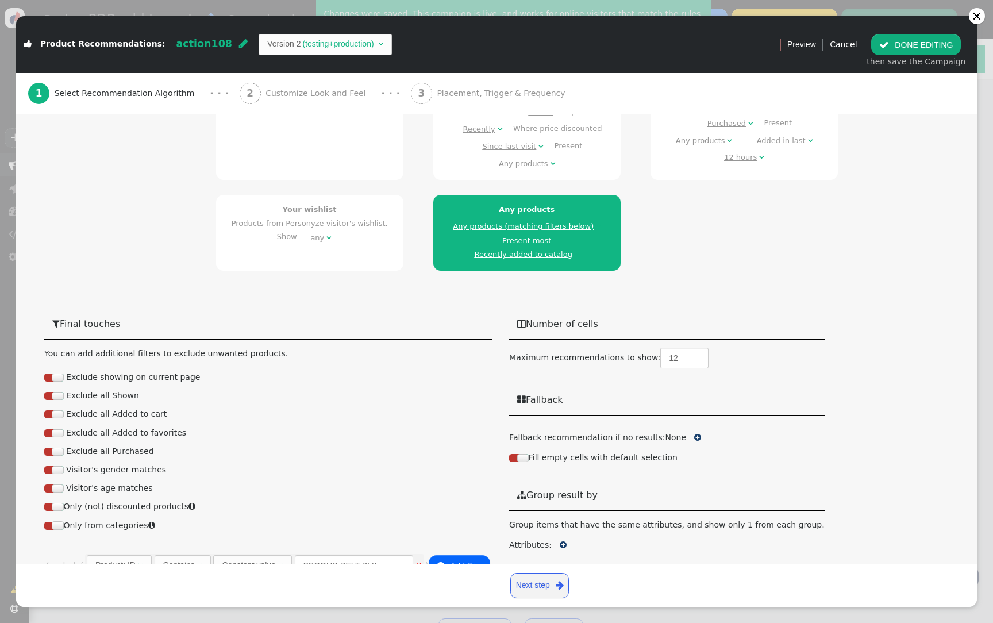
scroll to position [581, 0]
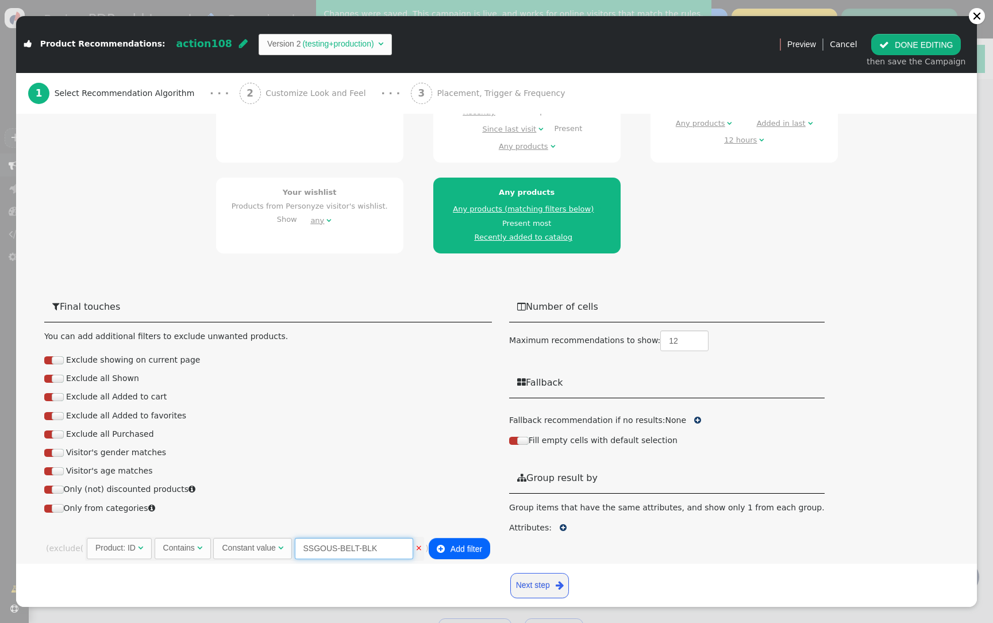
drag, startPoint x: 381, startPoint y: 541, endPoint x: 406, endPoint y: 541, distance: 24.7
click at [406, 541] on input "SSGOUS-BELT-BLK" at bounding box center [354, 548] width 118 height 21
type input "SSGOUS-BELT-BLK"
click at [925, 39] on button " DONE EDITING" at bounding box center [916, 44] width 90 height 21
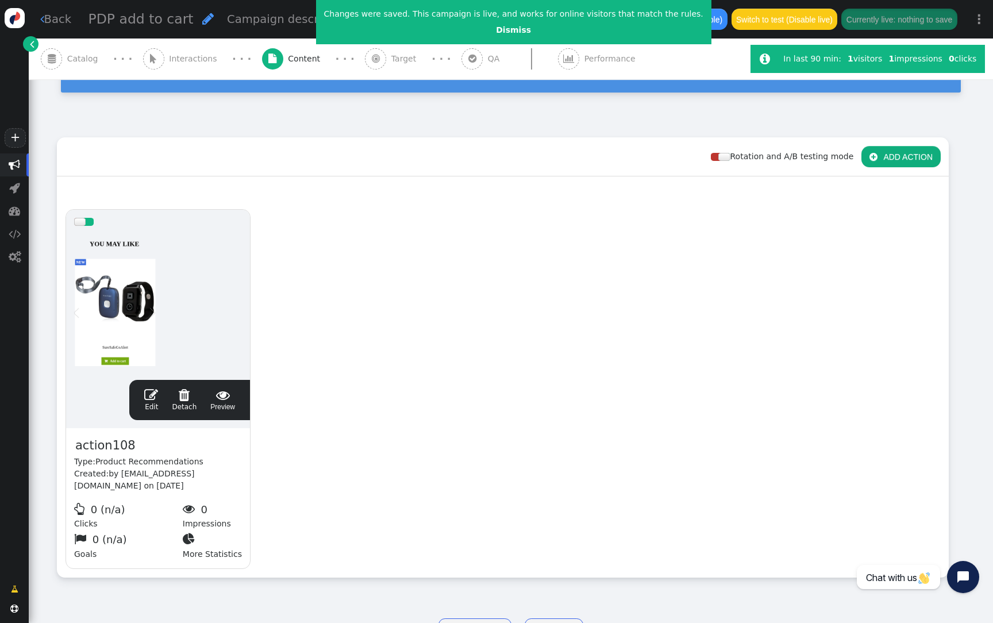
click at [53, 68] on span "" at bounding box center [51, 58] width 21 height 21
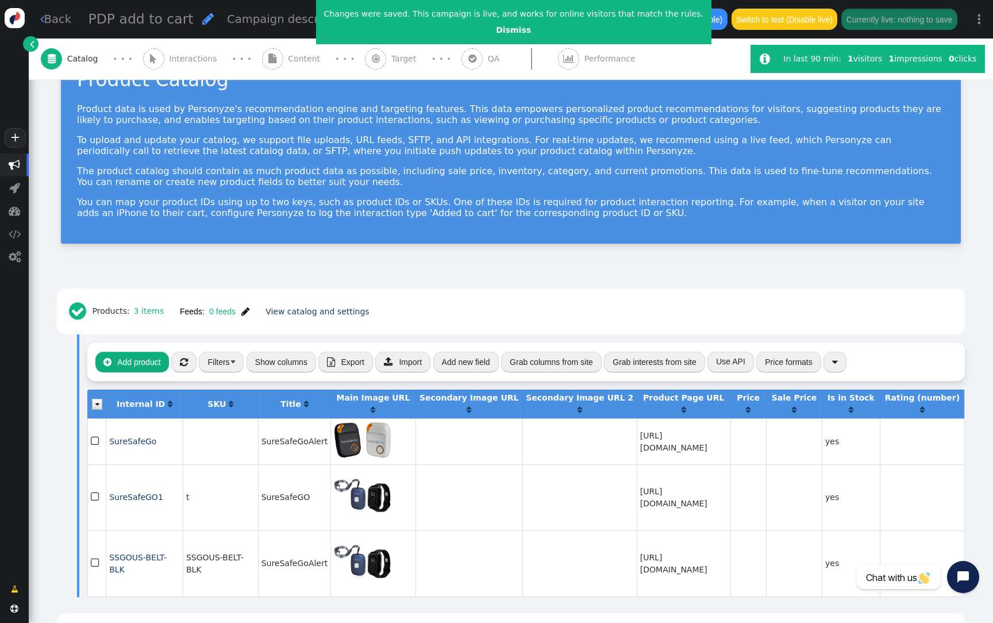
click at [288, 59] on span "Content" at bounding box center [306, 59] width 37 height 12
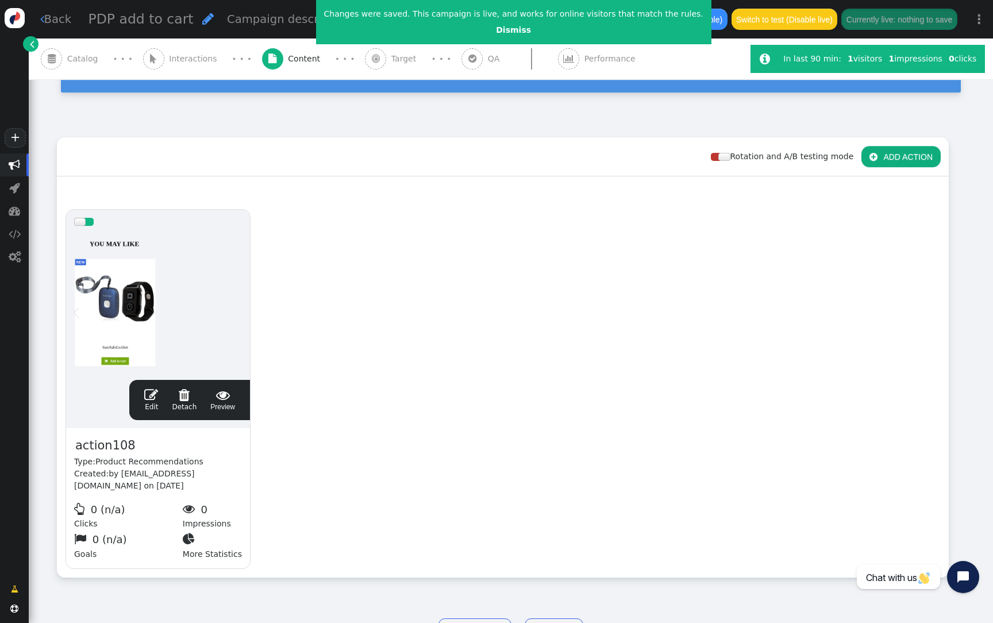
click at [190, 328] on div at bounding box center [158, 303] width 168 height 138
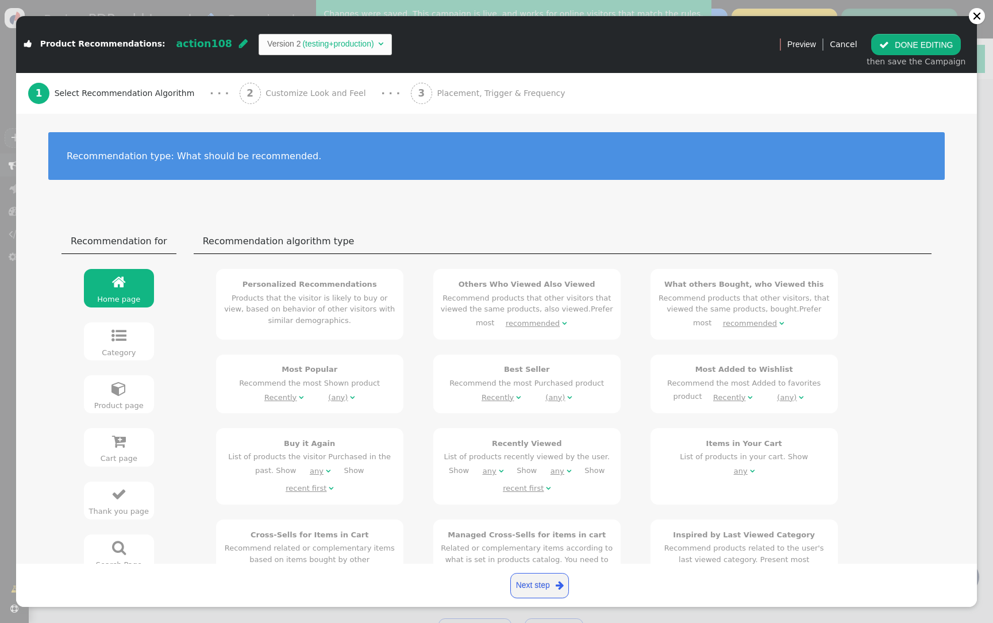
click at [275, 94] on span "Customize Look and Feel" at bounding box center [318, 93] width 105 height 12
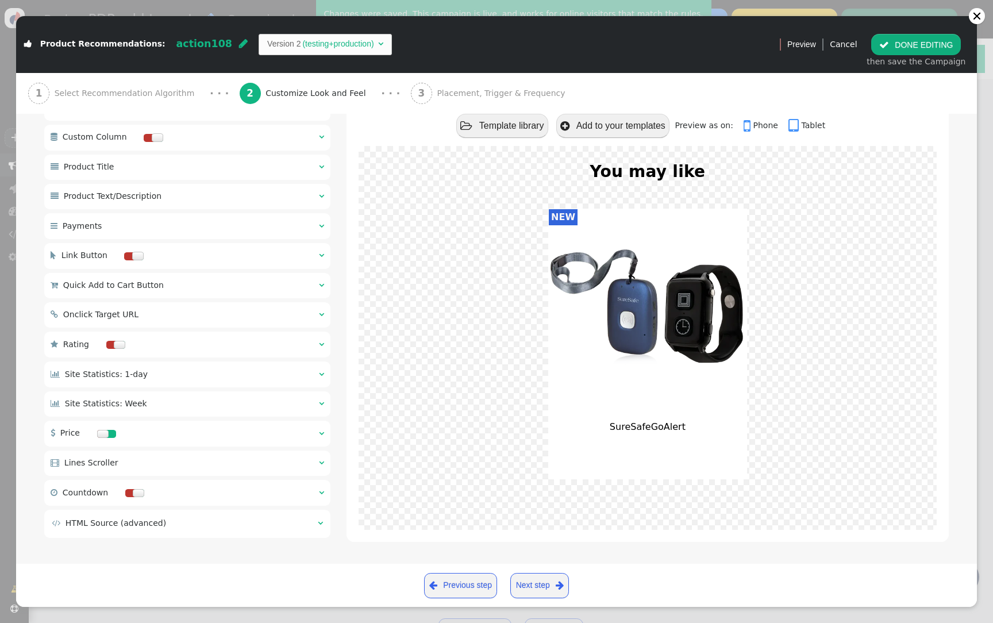
scroll to position [794, 0]
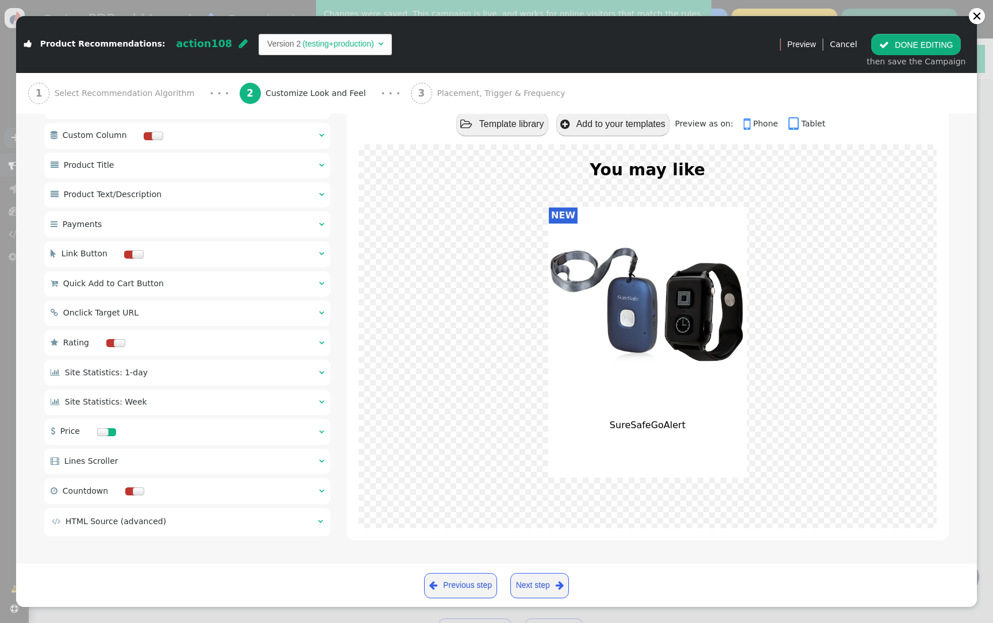
click at [206, 283] on div " Quick Add to Cart Button  " at bounding box center [187, 283] width 286 height 25
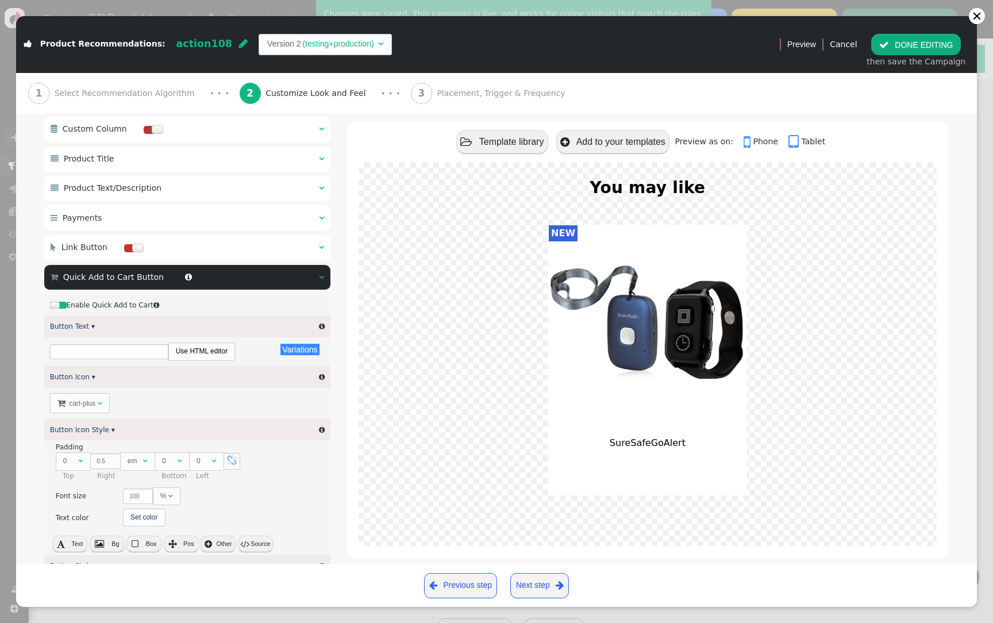
scroll to position [0, 0]
type input "Add to cart"
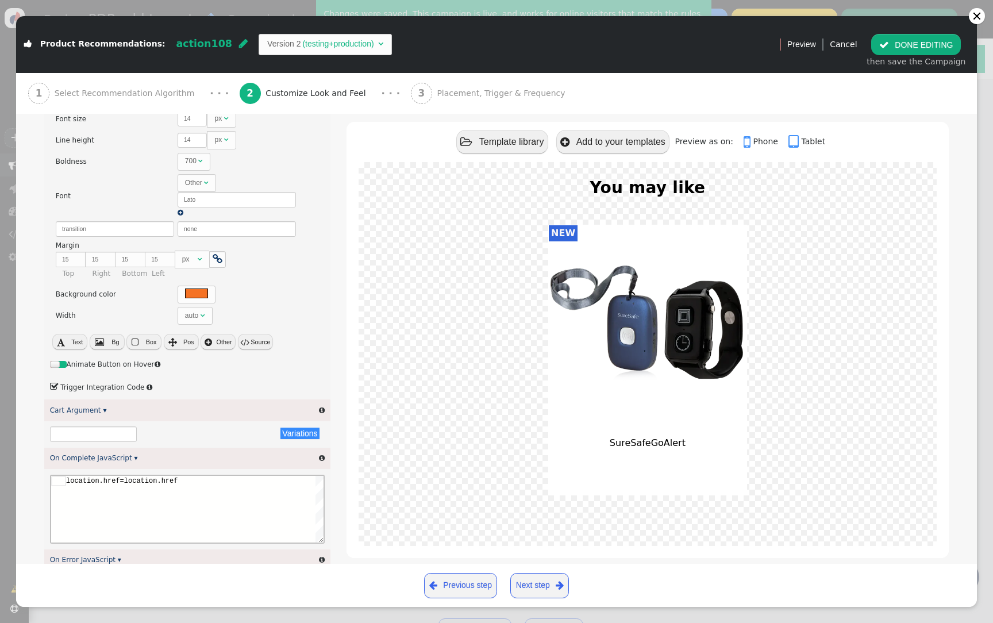
scroll to position [1633, 0]
click at [80, 440] on input "text" at bounding box center [93, 435] width 87 height 16
click at [79, 465] on link "Insert variable" at bounding box center [80, 463] width 58 height 9
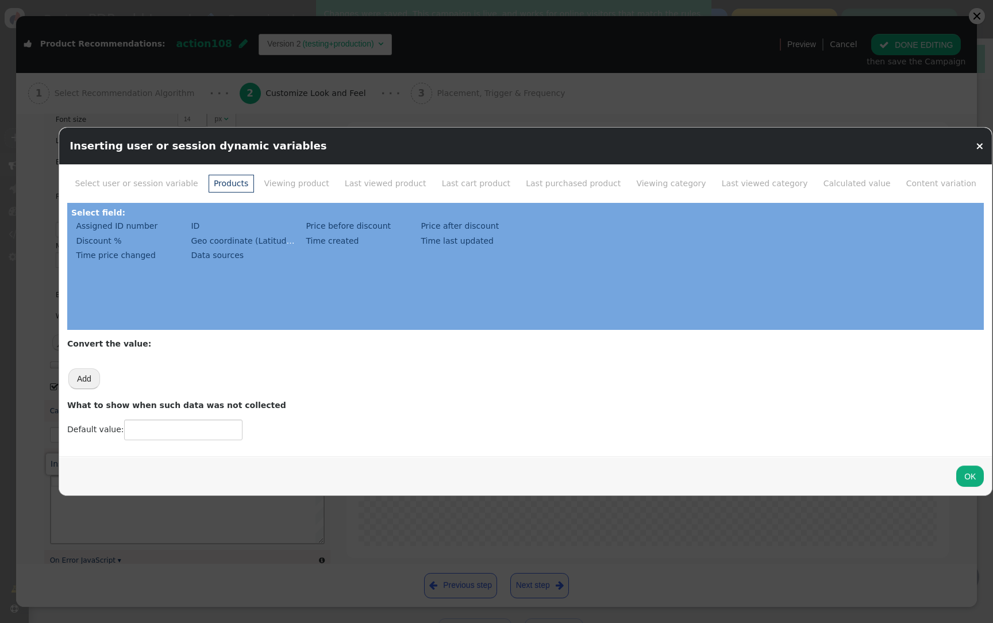
click at [227, 182] on li "Products" at bounding box center [231, 184] width 45 height 18
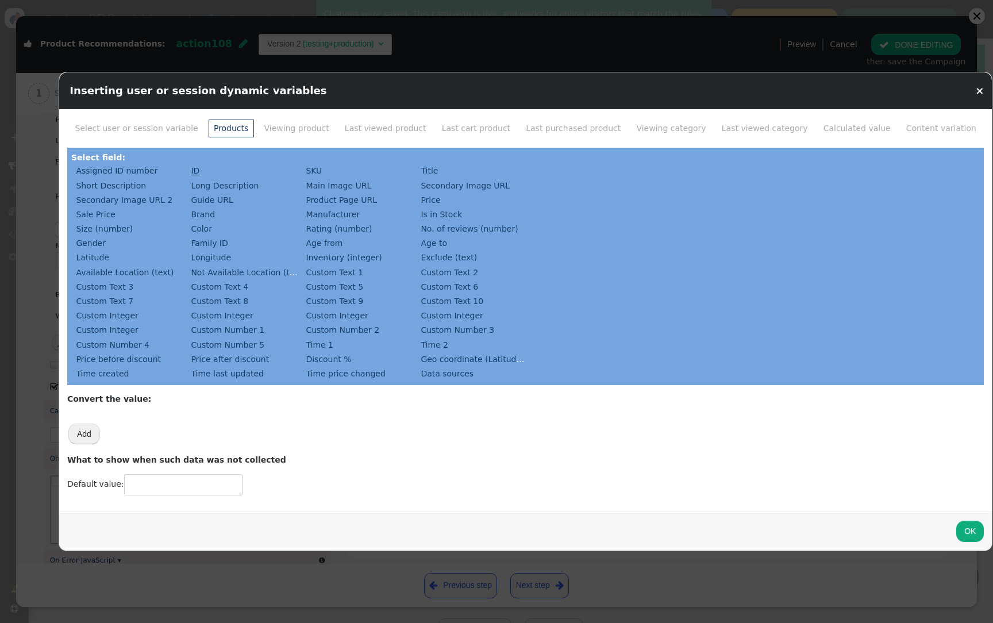
click at [196, 170] on link "ID" at bounding box center [194, 171] width 13 height 14
click at [956, 536] on button "OK" at bounding box center [970, 531] width 28 height 21
type input "${p->internal_id}"
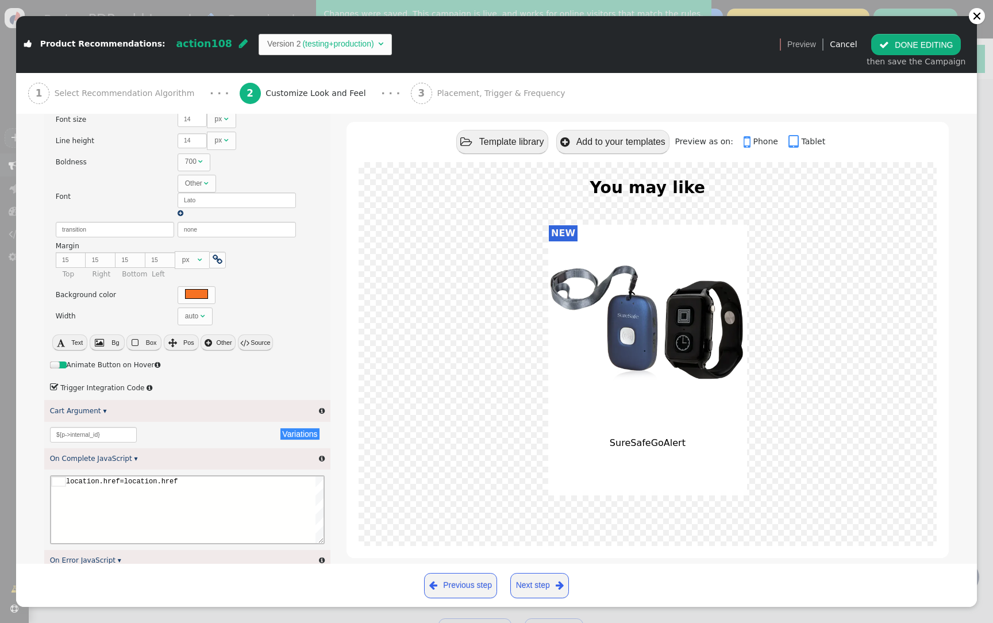
click at [59, 372] on div "Animate Button on Hover " at bounding box center [187, 364] width 286 height 21
click at [58, 368] on div at bounding box center [55, 364] width 10 height 7
click at [916, 40] on button " DONE EDITING" at bounding box center [916, 44] width 90 height 21
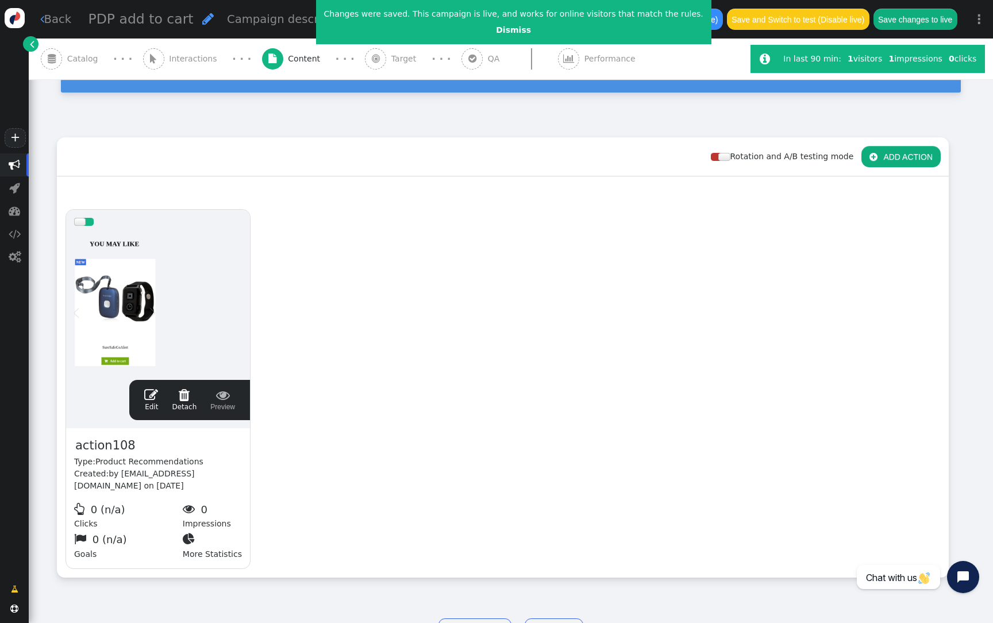
scroll to position [0, 0]
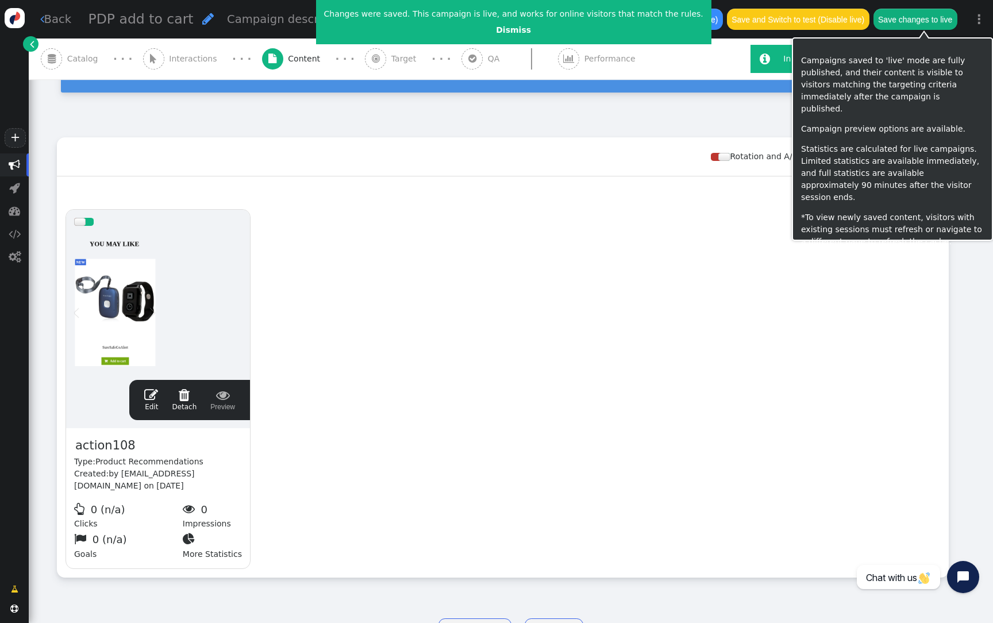
click at [905, 24] on button "Save changes to live" at bounding box center [916, 19] width 84 height 21
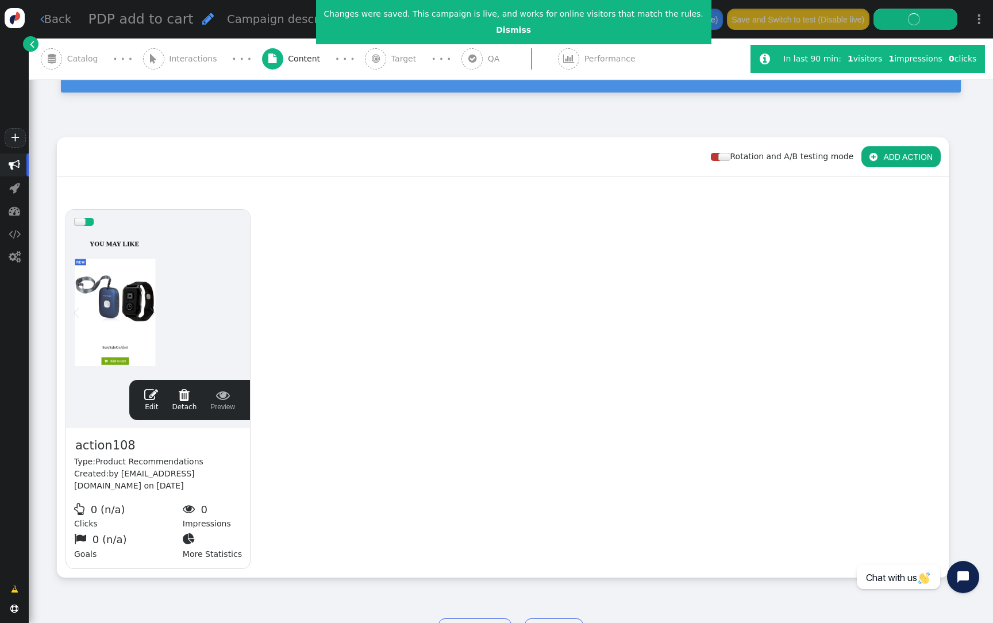
click at [198, 52] on div " Interactions" at bounding box center [182, 59] width 79 height 41
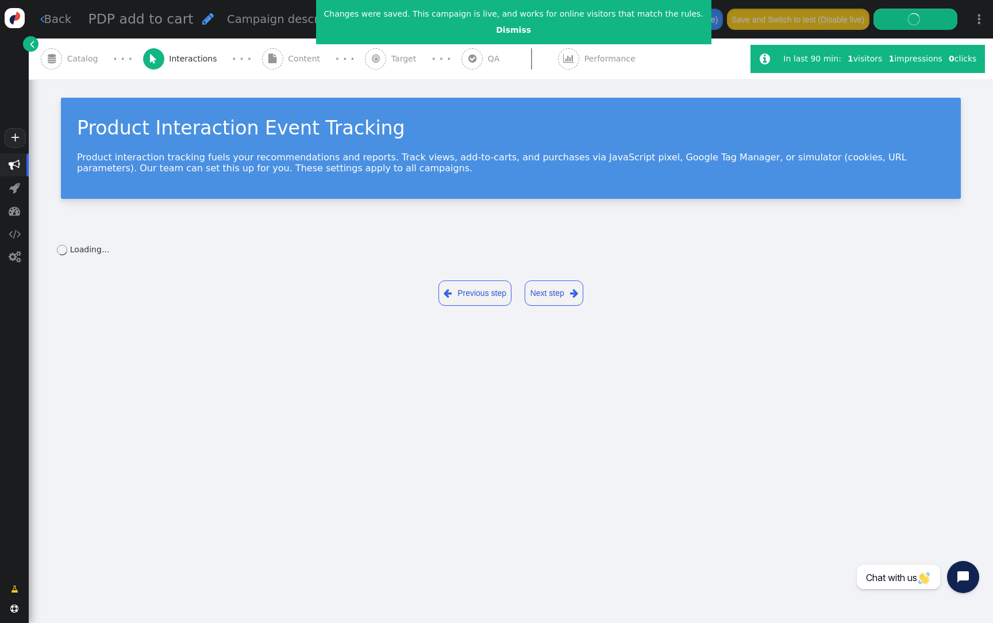
click at [114, 49] on link " Catalog · · ·" at bounding box center [92, 59] width 102 height 41
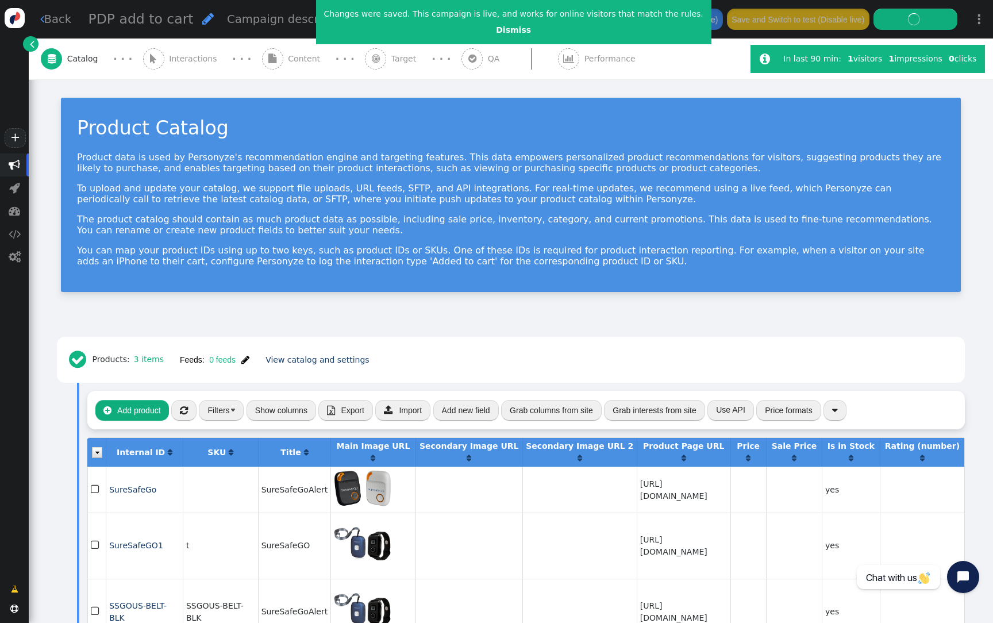
click at [198, 53] on span "Interactions" at bounding box center [195, 59] width 53 height 12
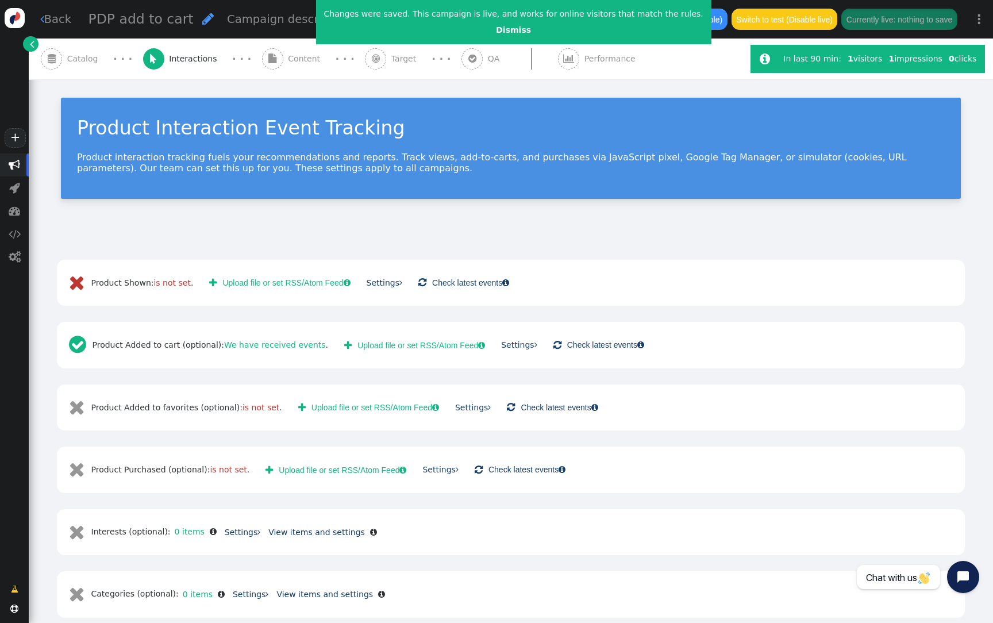
click at [278, 219] on div "Product Interaction Event Tracking Product interaction tracking fuels your reco…" at bounding box center [511, 153] width 964 height 148
click at [501, 345] on link "Settings " at bounding box center [519, 344] width 36 height 9
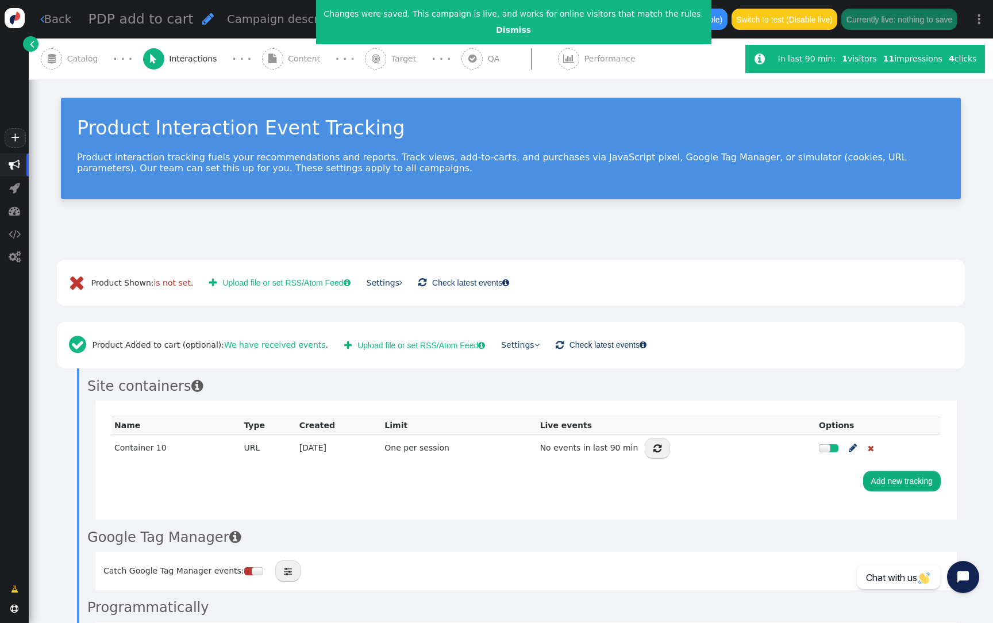
click at [391, 56] on span "Target" at bounding box center [406, 59] width 30 height 12
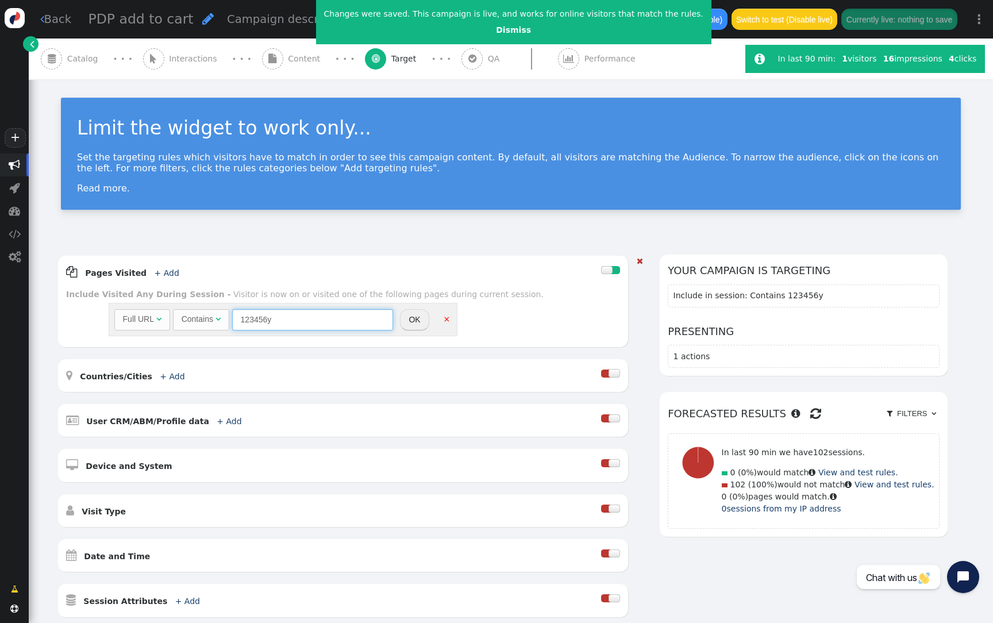
click at [276, 325] on input "123456y" at bounding box center [312, 319] width 161 height 21
